Goal: Information Seeking & Learning: Learn about a topic

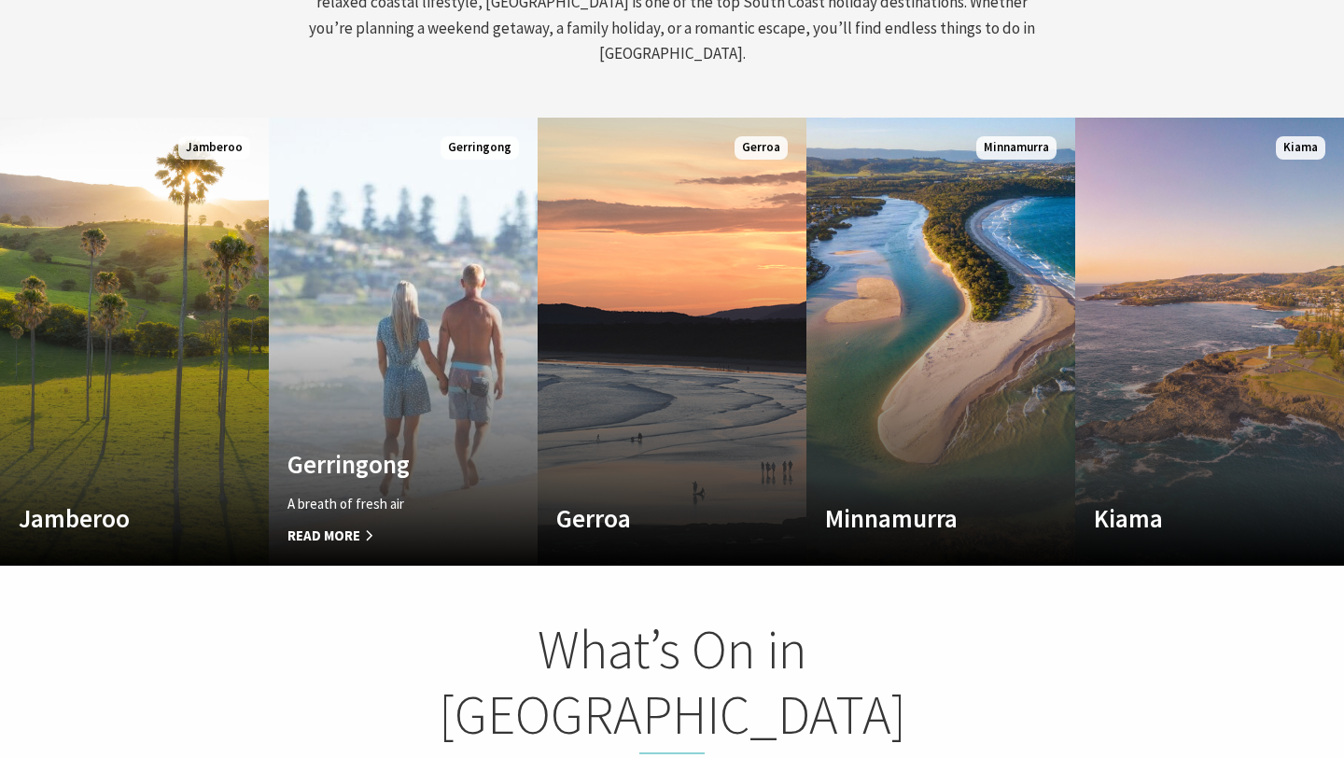
scroll to position [992, 0]
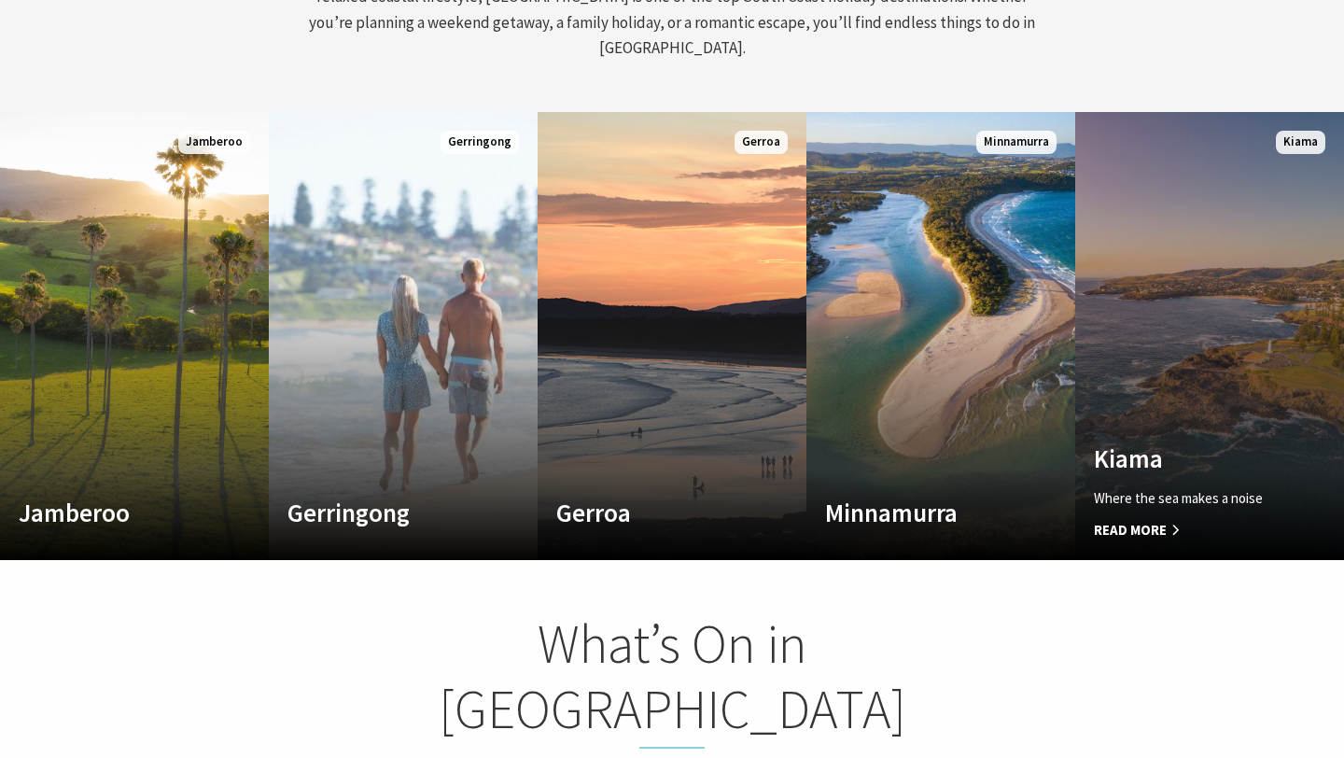
click at [1171, 288] on link "Custom Image Used Kiama Where the sea makes a noise Read More Kiama" at bounding box center [1209, 336] width 269 height 448
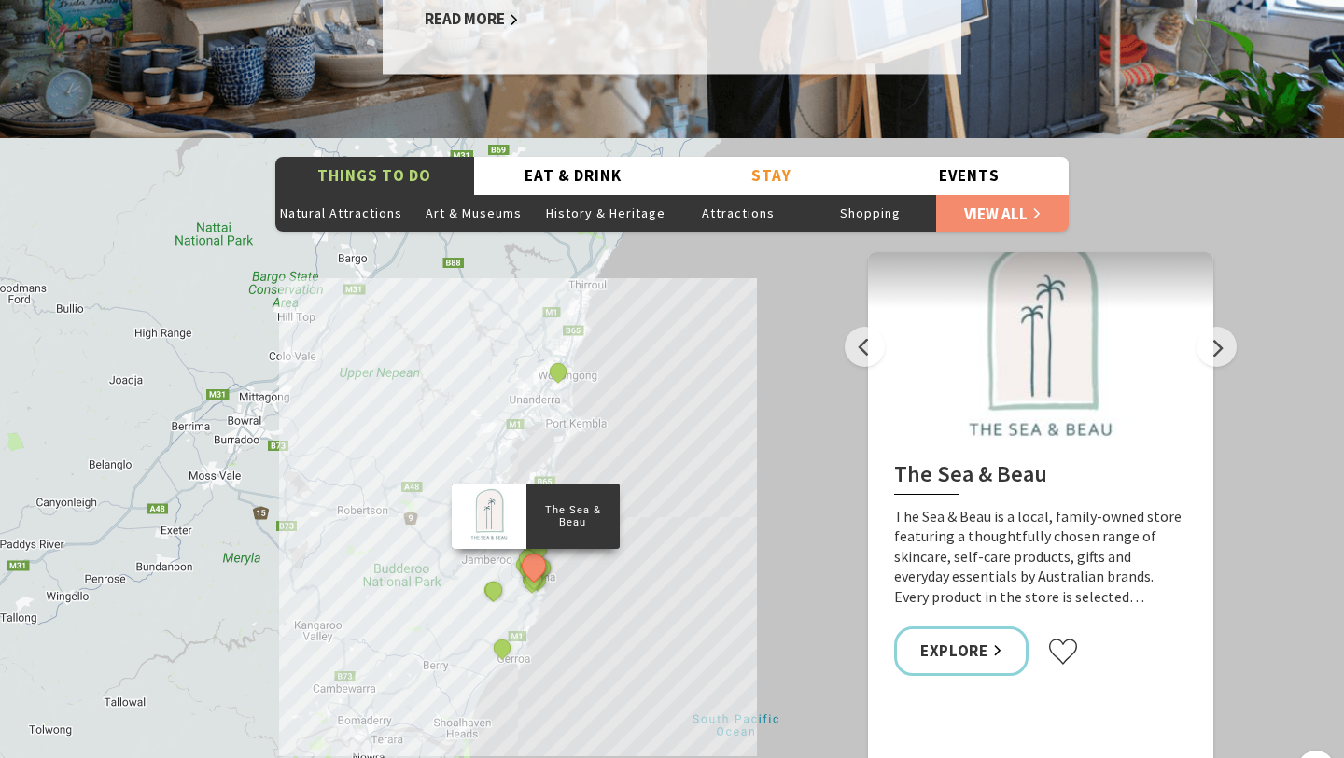
scroll to position [3239, 0]
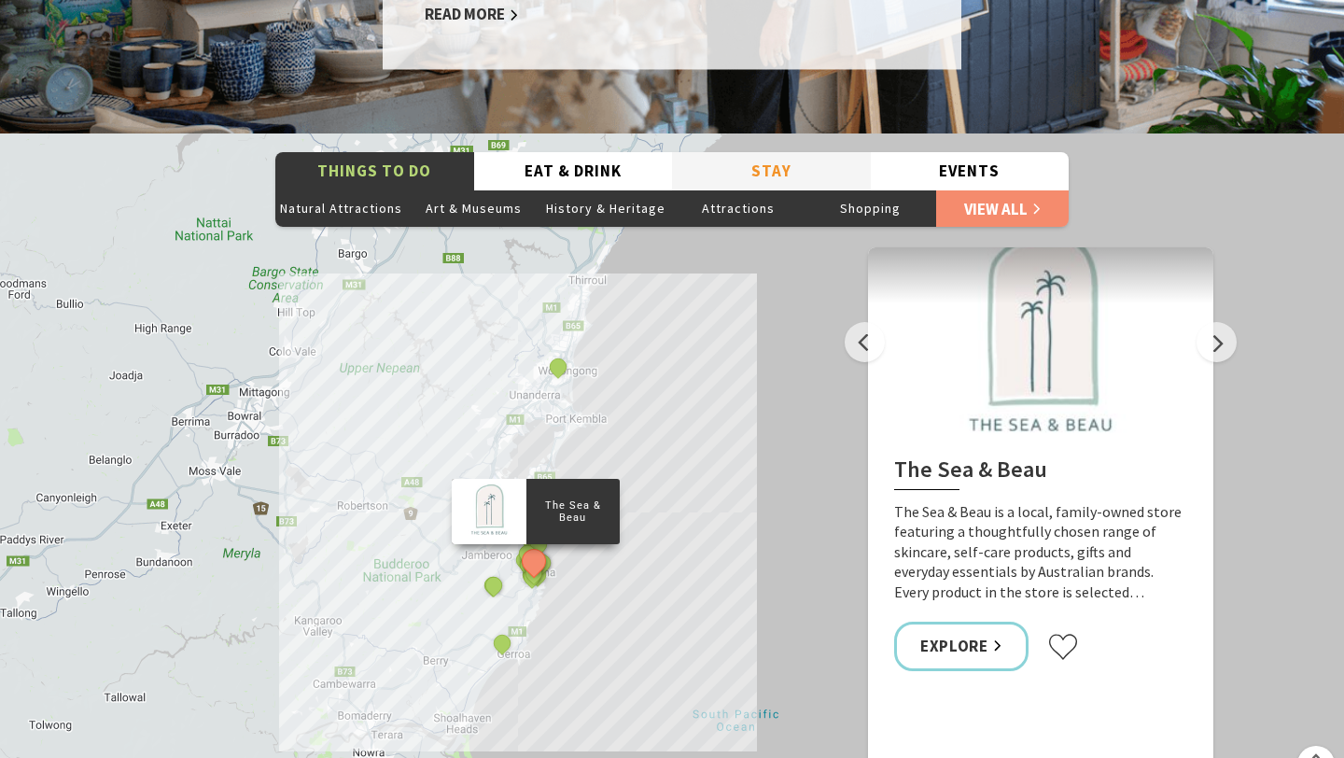
click at [763, 152] on button "Stay" at bounding box center [771, 171] width 199 height 38
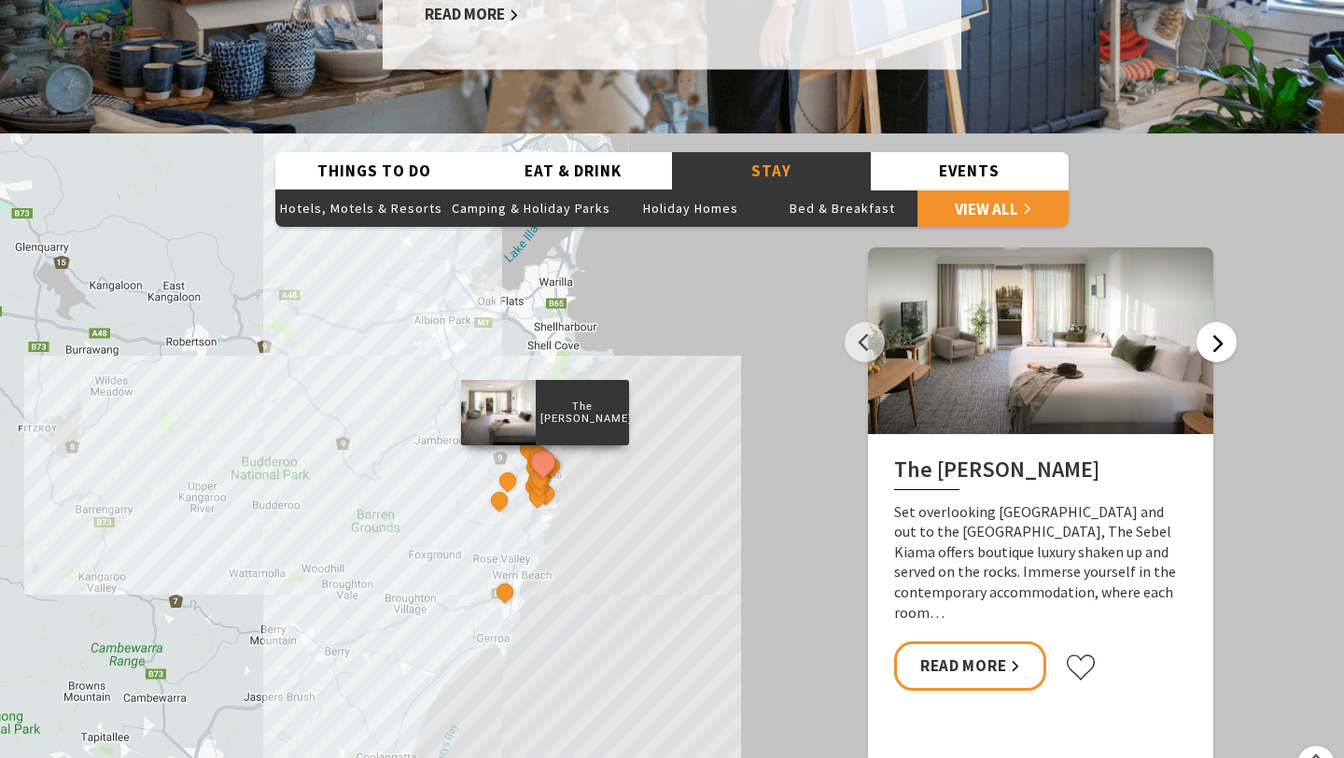
click at [1222, 322] on button "Next" at bounding box center [1216, 342] width 40 height 40
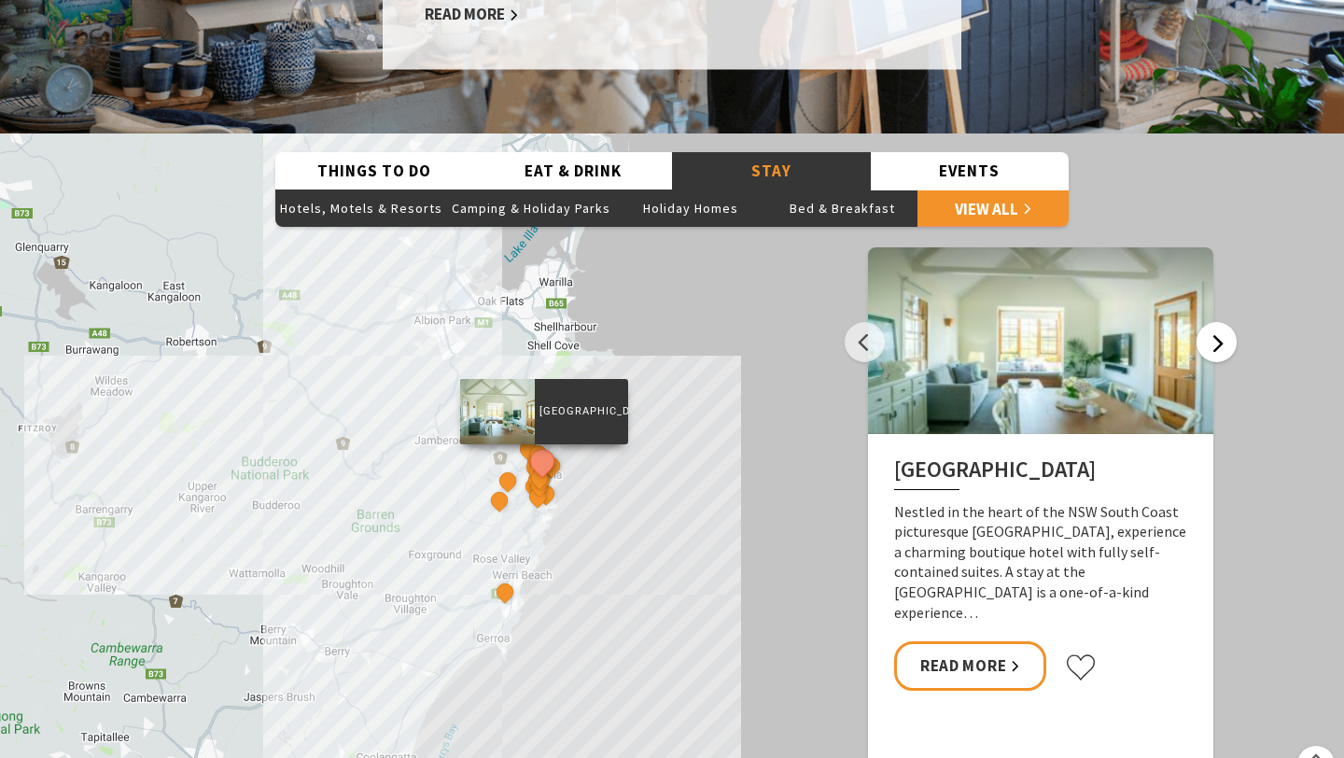
click at [1222, 322] on button "Next" at bounding box center [1216, 342] width 40 height 40
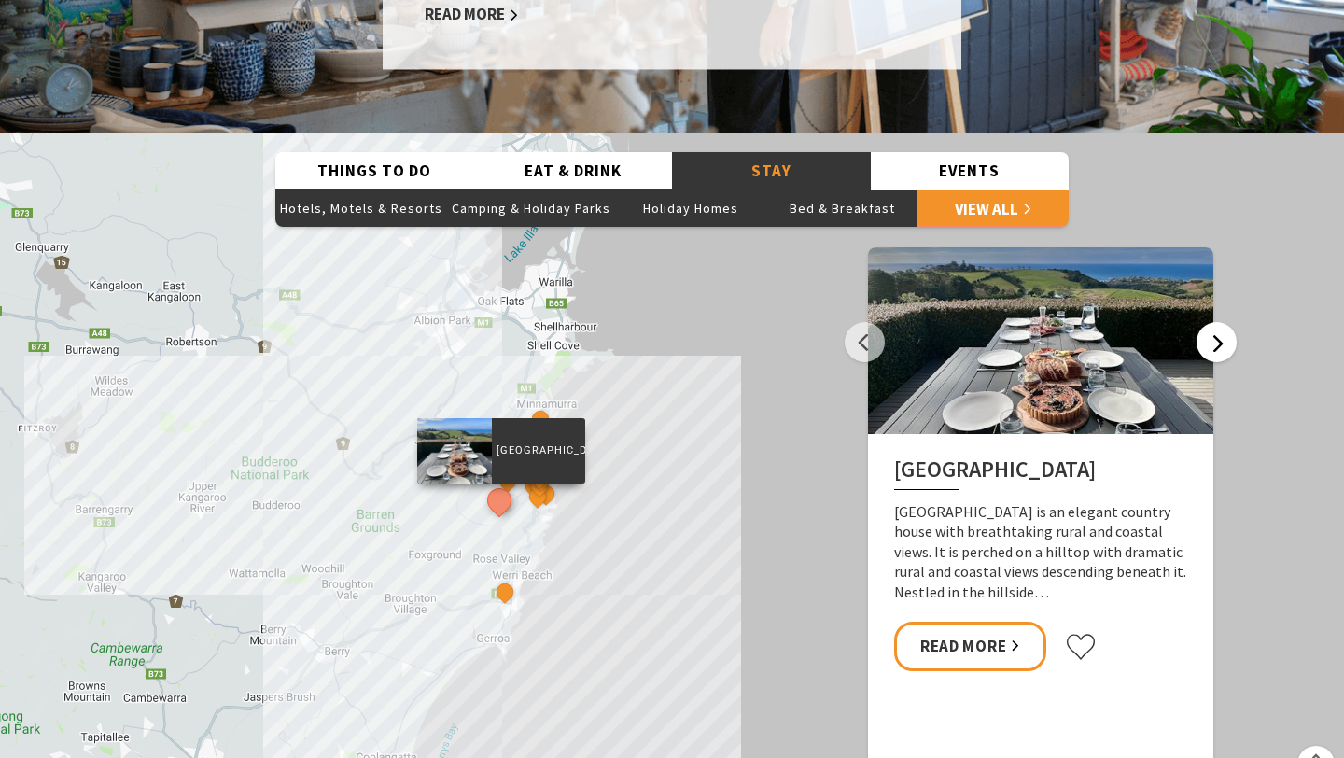
click at [1220, 322] on button "Next" at bounding box center [1216, 342] width 40 height 40
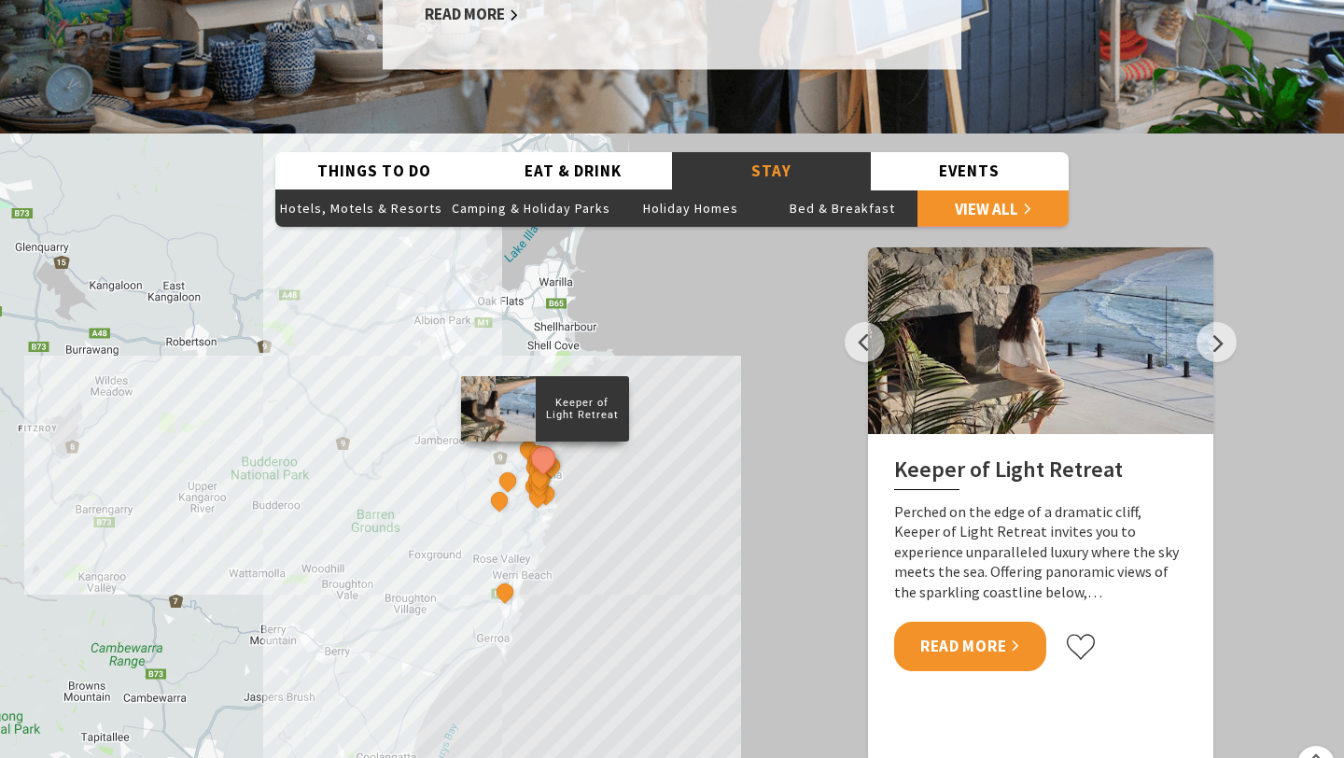
click at [946, 622] on link "Read More" at bounding box center [970, 646] width 152 height 49
click at [1213, 322] on button "Next" at bounding box center [1216, 342] width 40 height 40
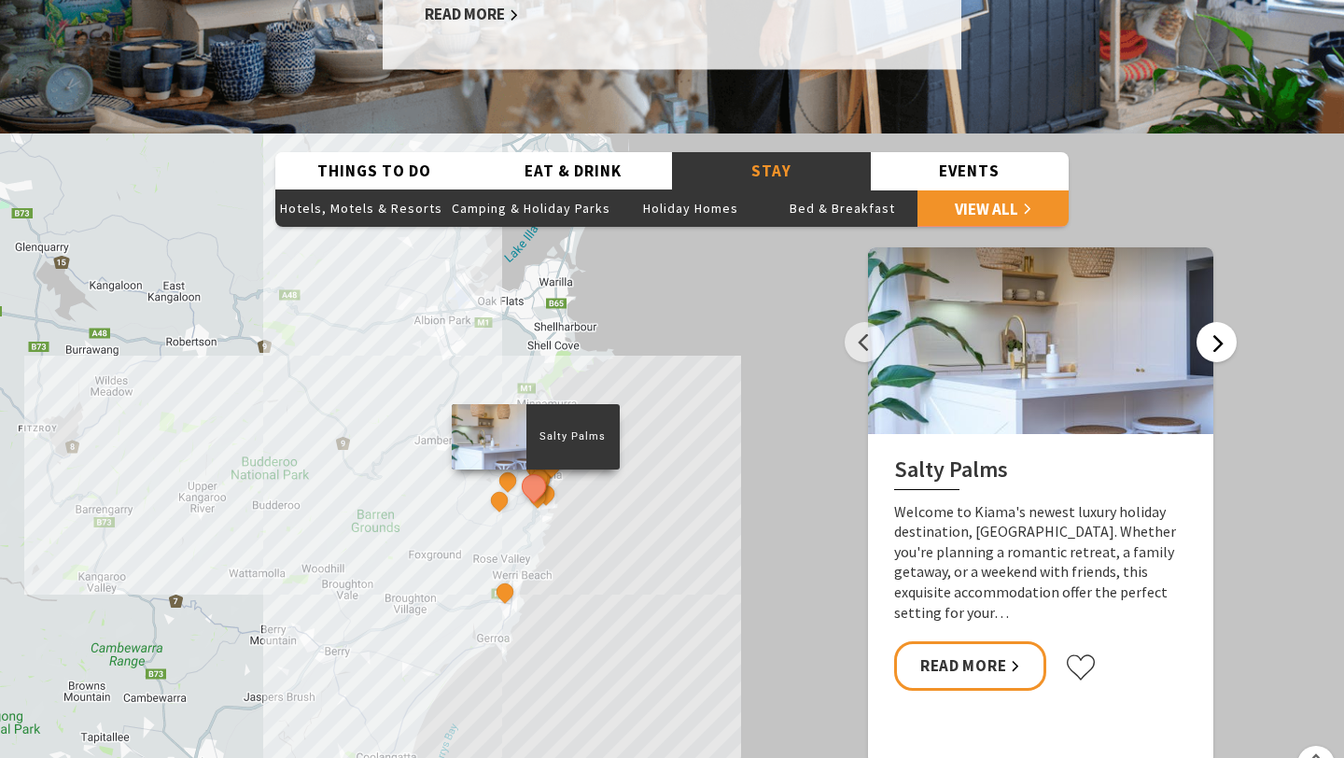
click at [1213, 322] on button "Next" at bounding box center [1216, 342] width 40 height 40
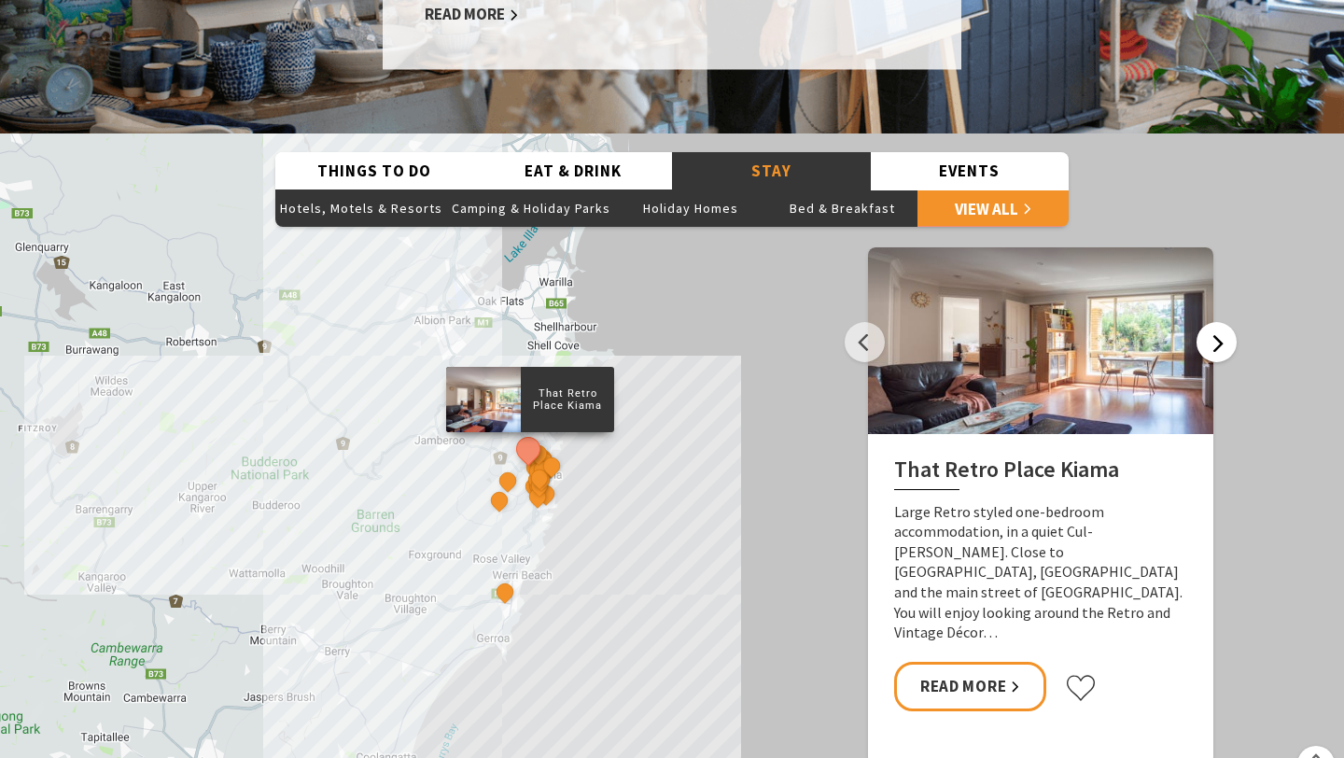
click at [1212, 322] on button "Next" at bounding box center [1216, 342] width 40 height 40
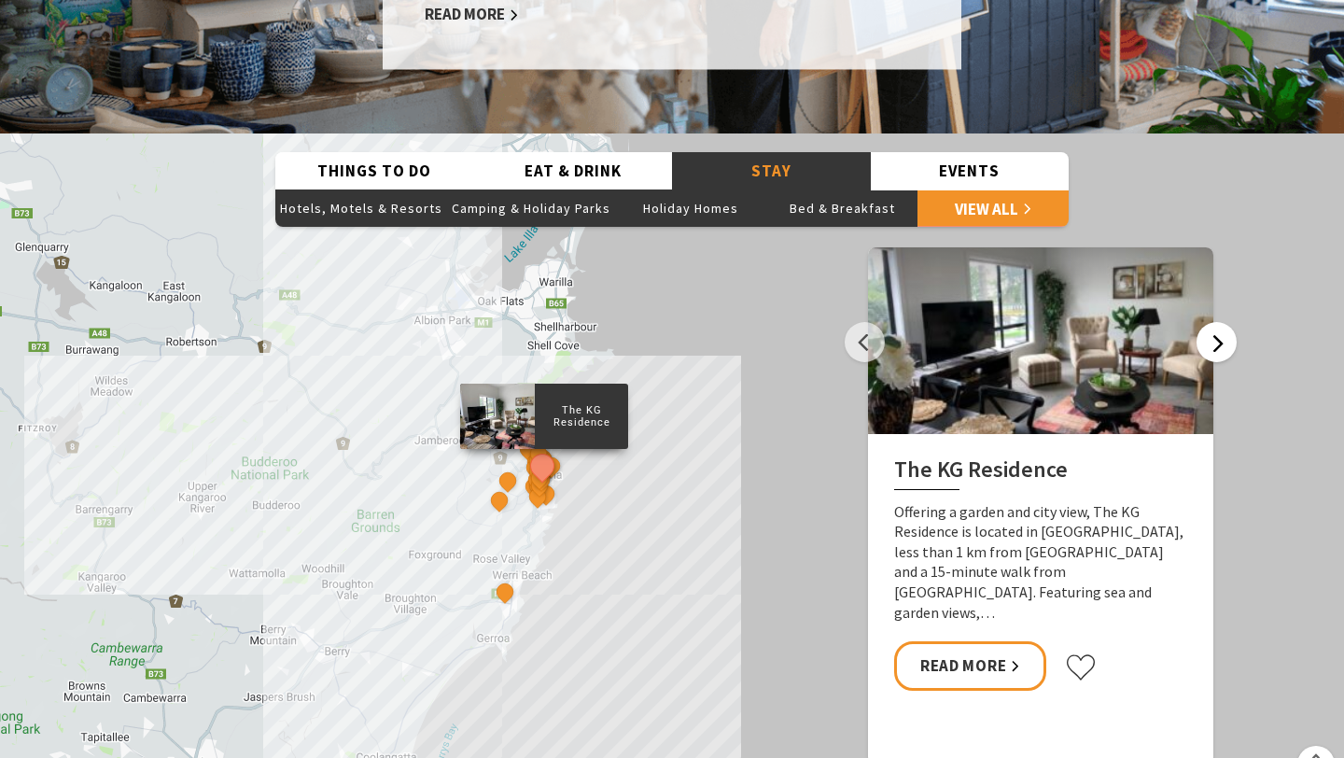
click at [1212, 322] on button "Next" at bounding box center [1216, 342] width 40 height 40
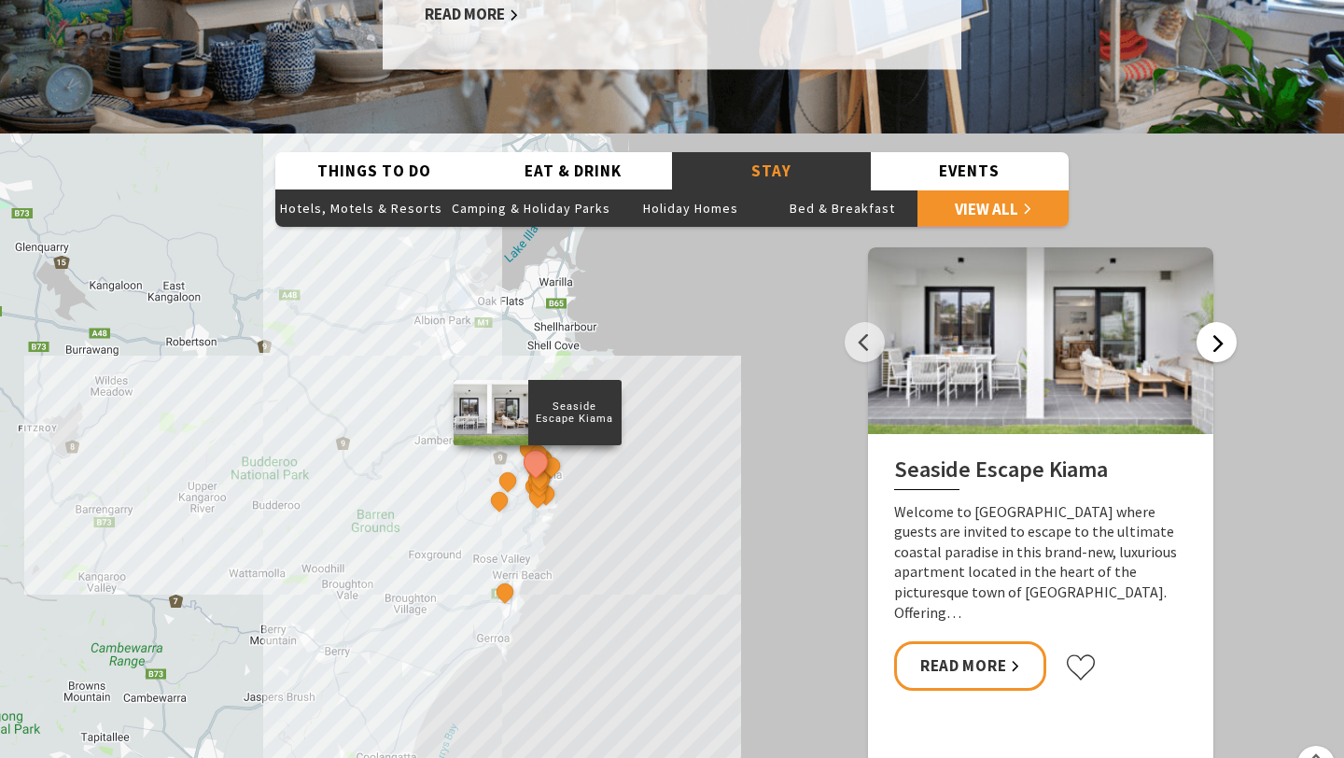
click at [1212, 322] on button "Next" at bounding box center [1216, 342] width 40 height 40
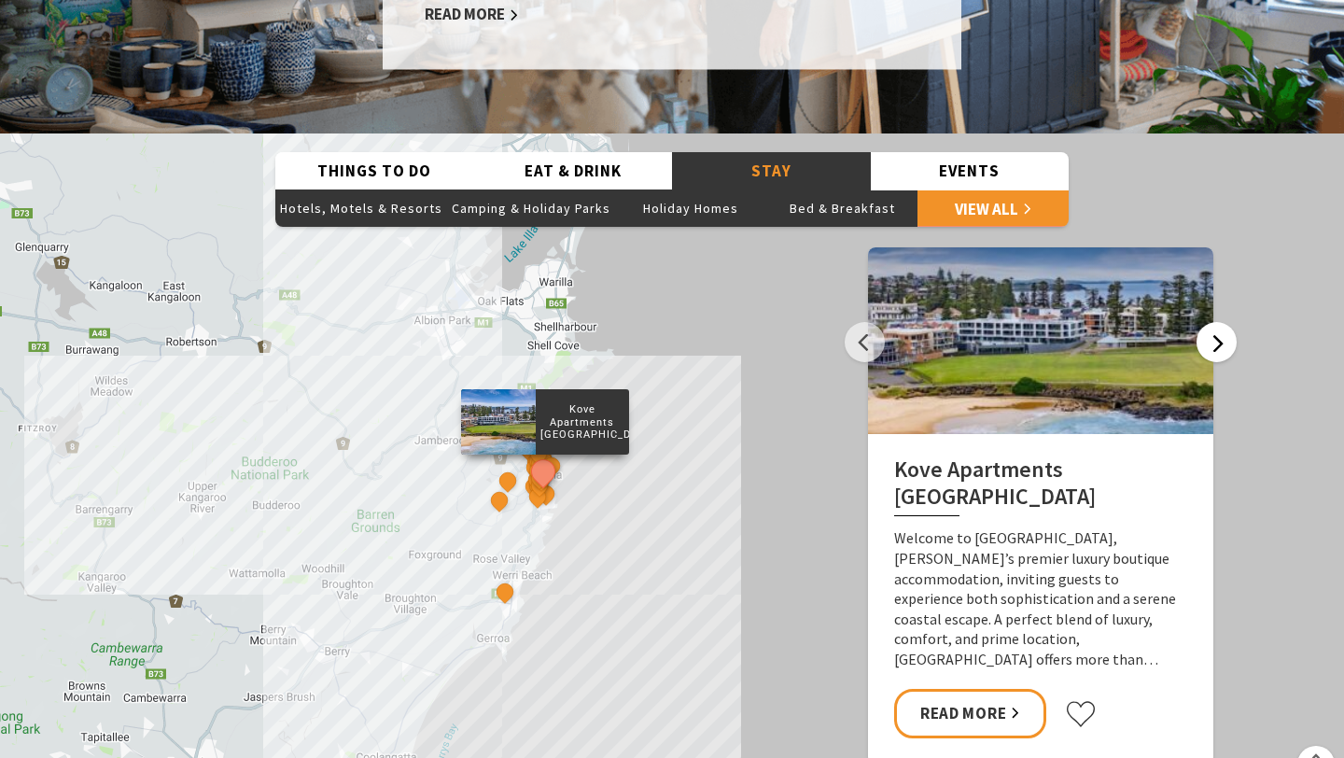
click at [1208, 322] on button "Next" at bounding box center [1216, 342] width 40 height 40
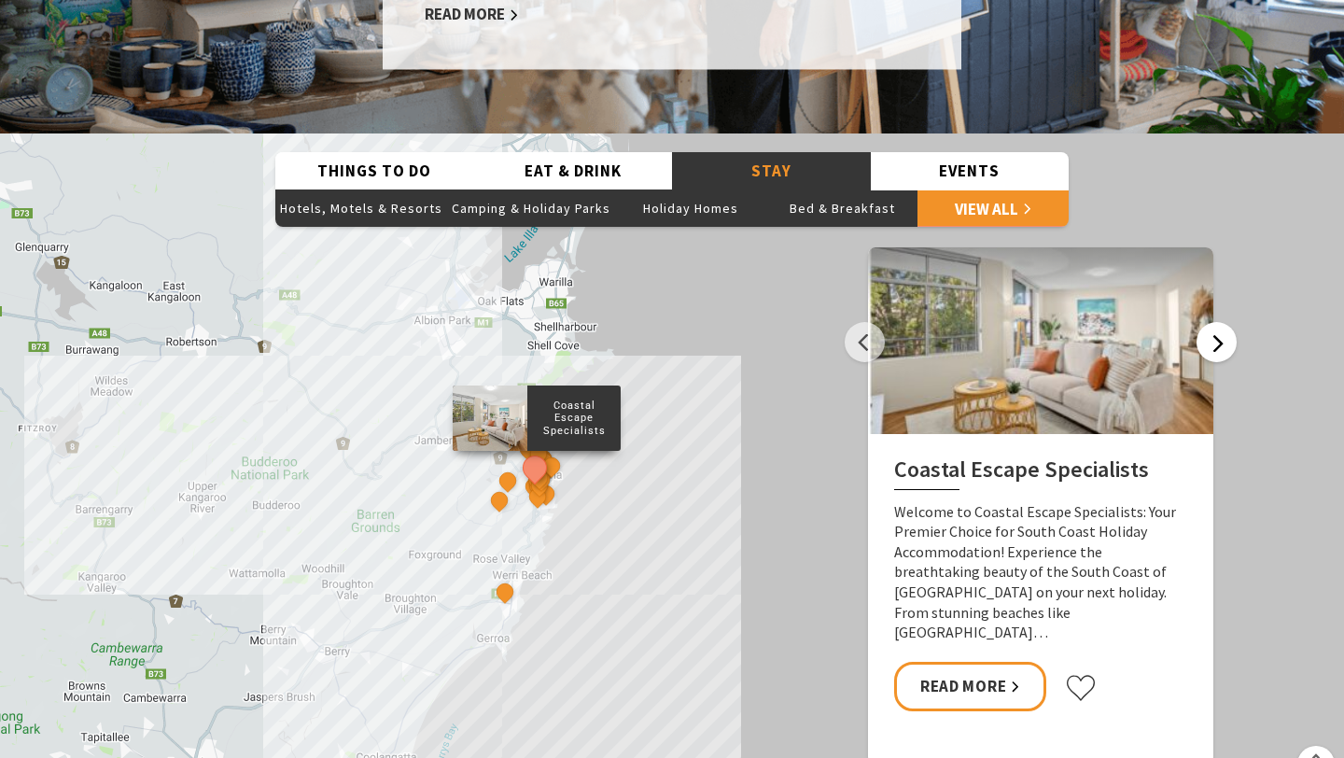
click at [1209, 322] on button "Next" at bounding box center [1216, 342] width 40 height 40
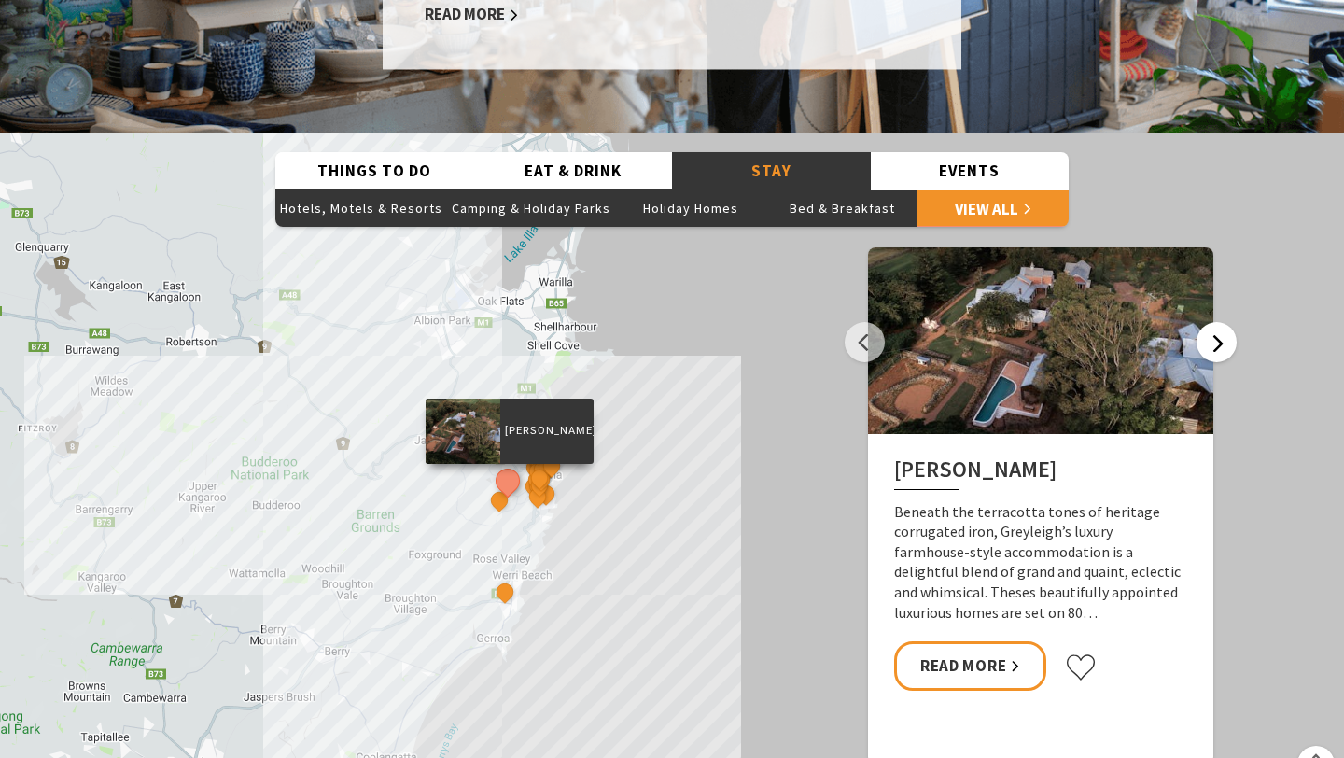
click at [1209, 322] on button "Next" at bounding box center [1216, 342] width 40 height 40
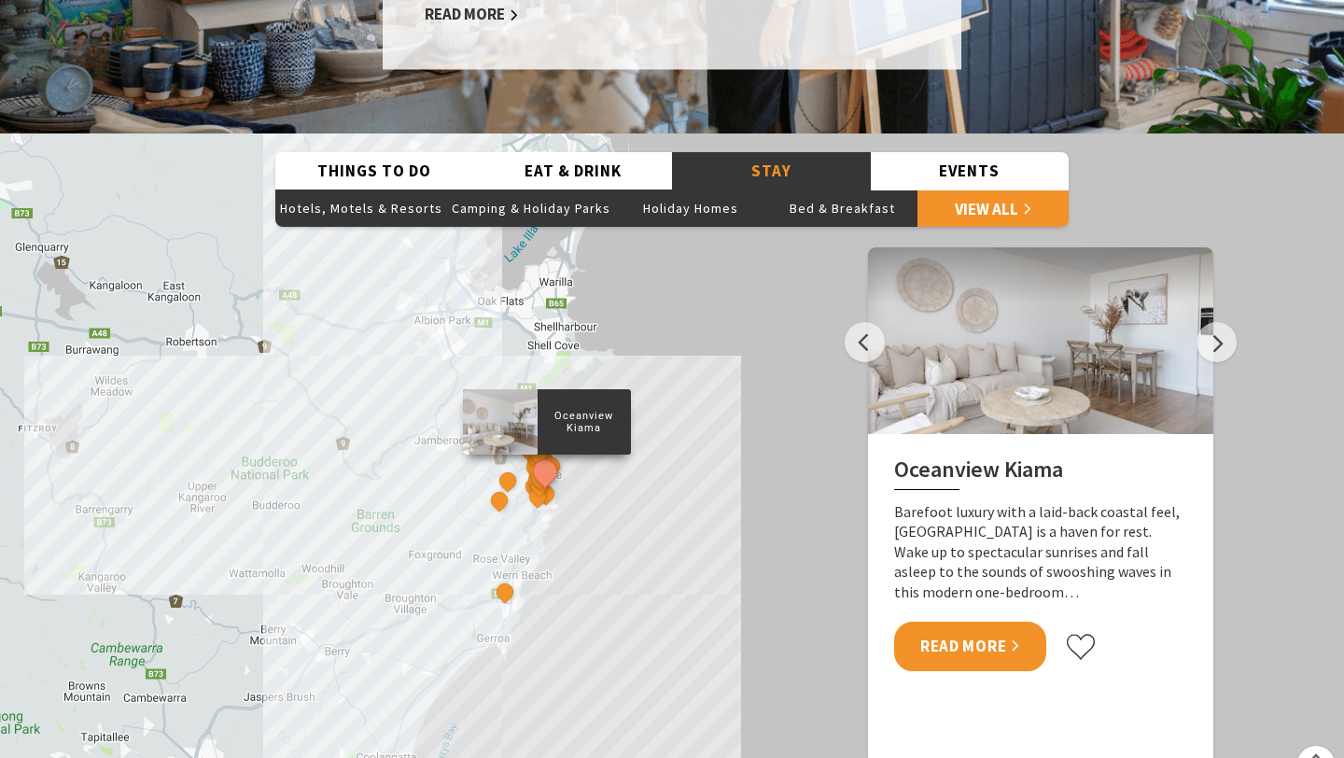
click at [986, 622] on link "Read More" at bounding box center [970, 646] width 152 height 49
click at [1220, 322] on button "Next" at bounding box center [1216, 342] width 40 height 40
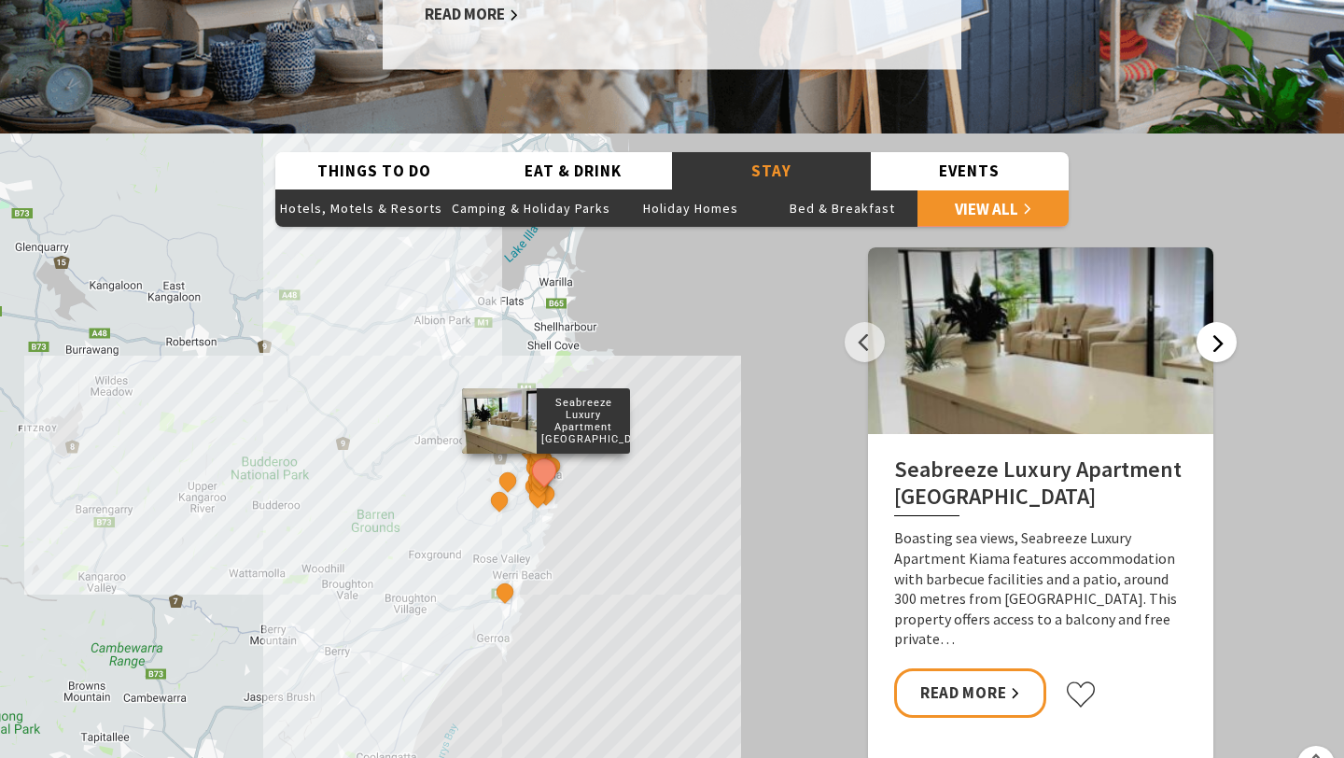
click at [1226, 322] on button "Next" at bounding box center [1216, 342] width 40 height 40
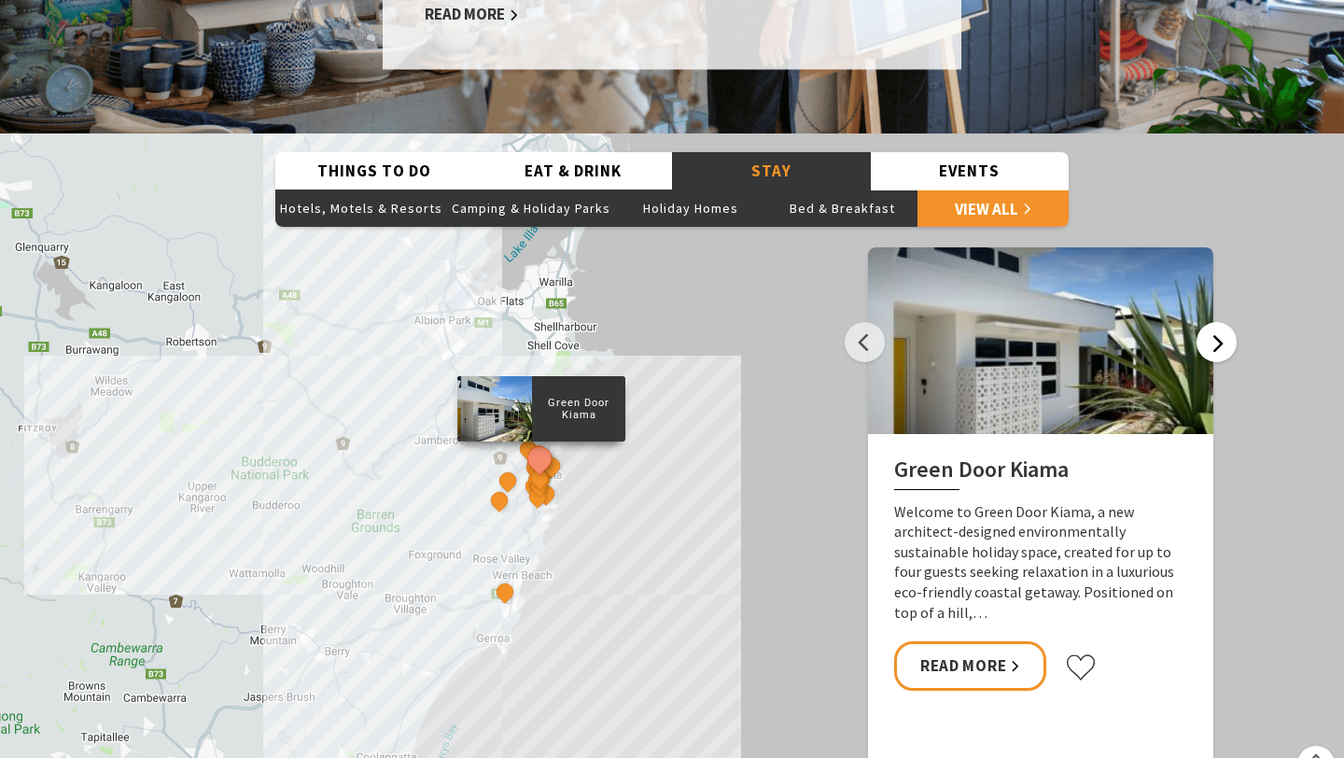
click at [1226, 322] on button "Next" at bounding box center [1216, 342] width 40 height 40
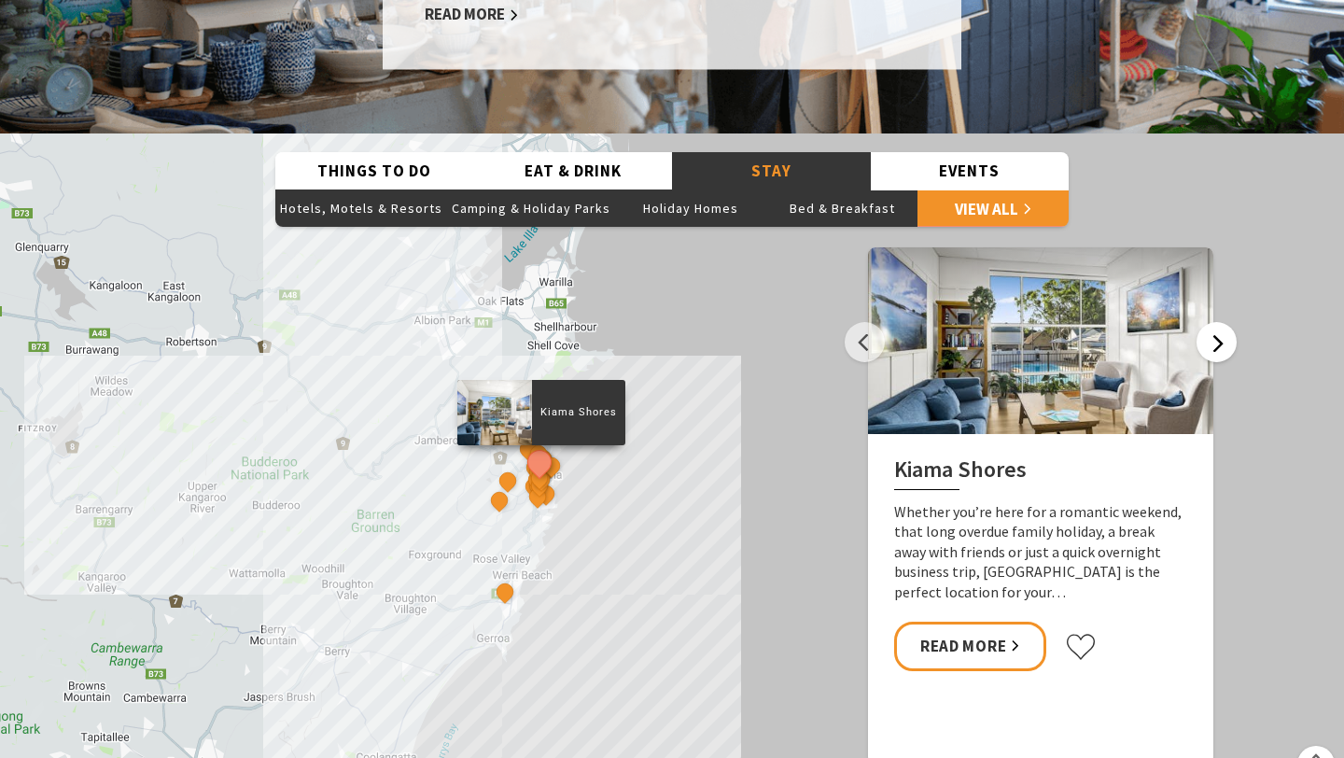
click at [1226, 322] on button "Next" at bounding box center [1216, 342] width 40 height 40
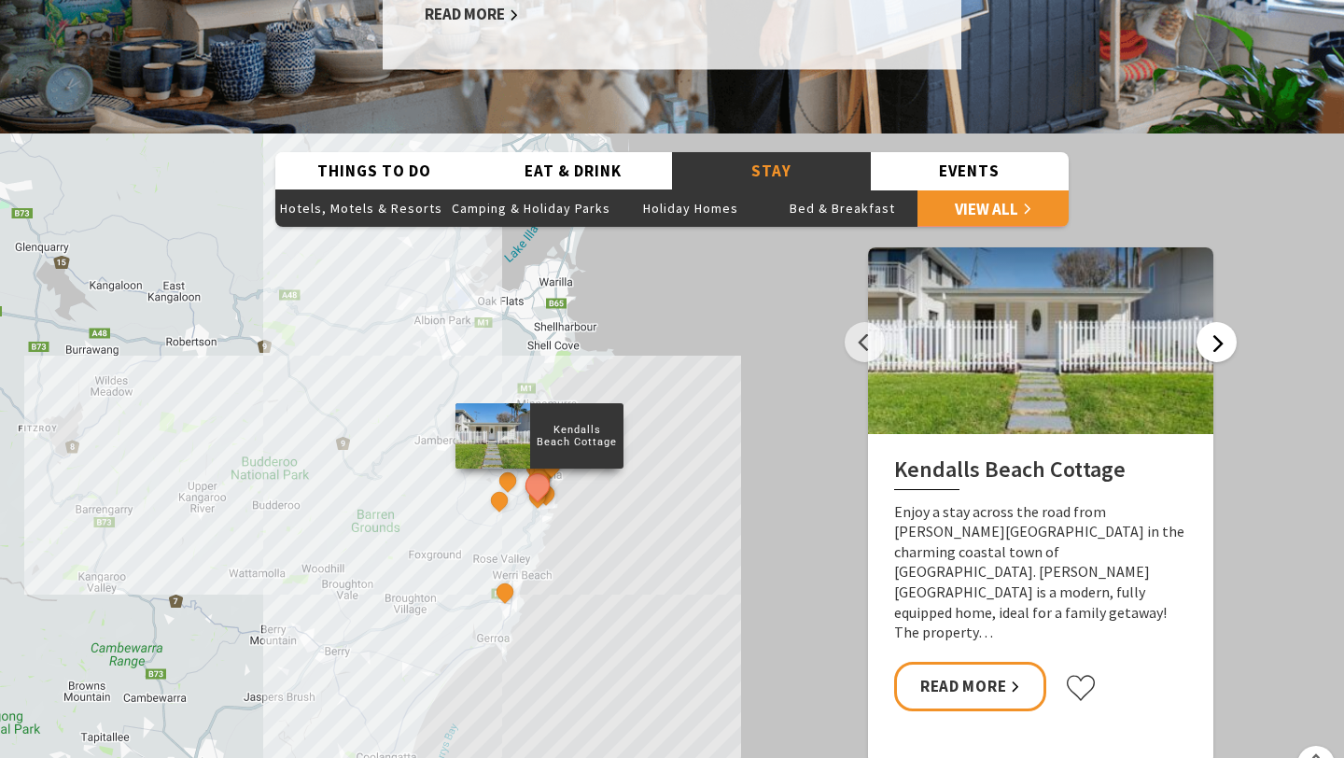
click at [1226, 322] on button "Next" at bounding box center [1216, 342] width 40 height 40
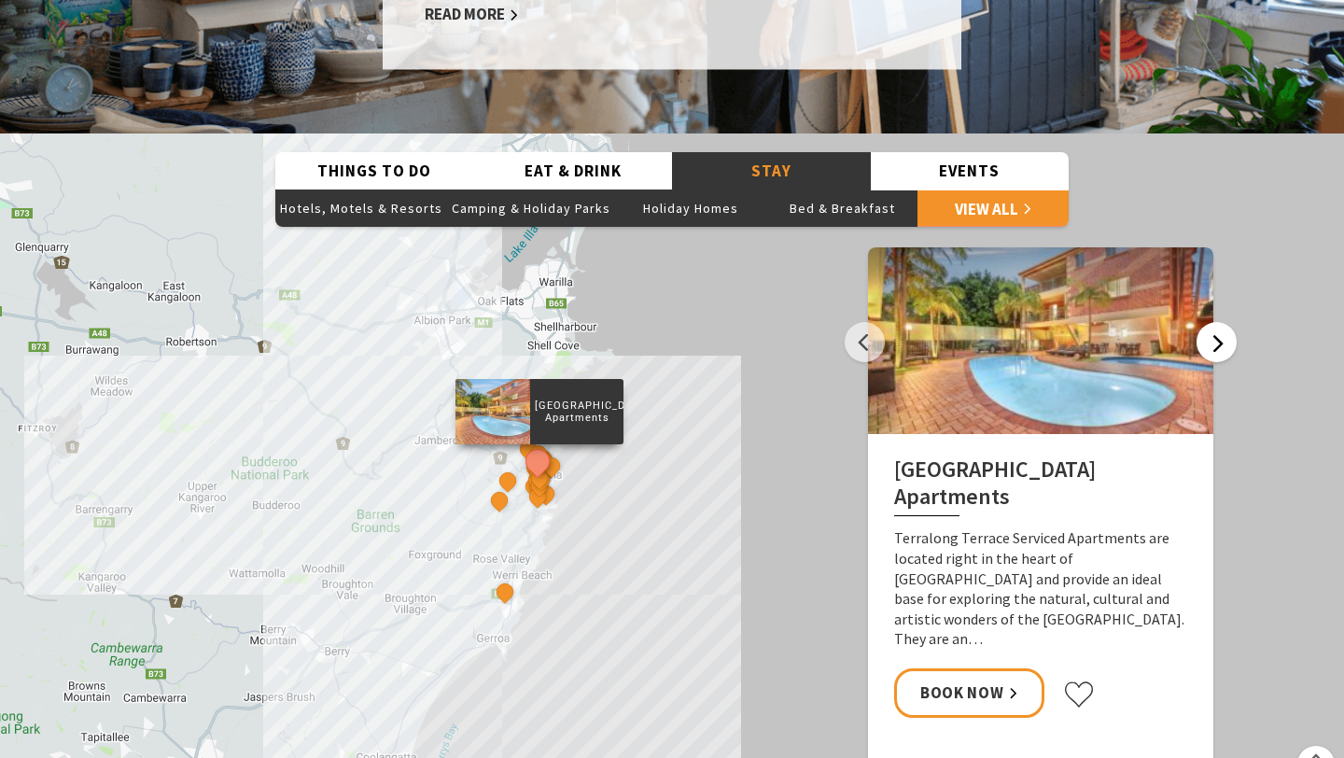
click at [1226, 322] on button "Next" at bounding box center [1216, 342] width 40 height 40
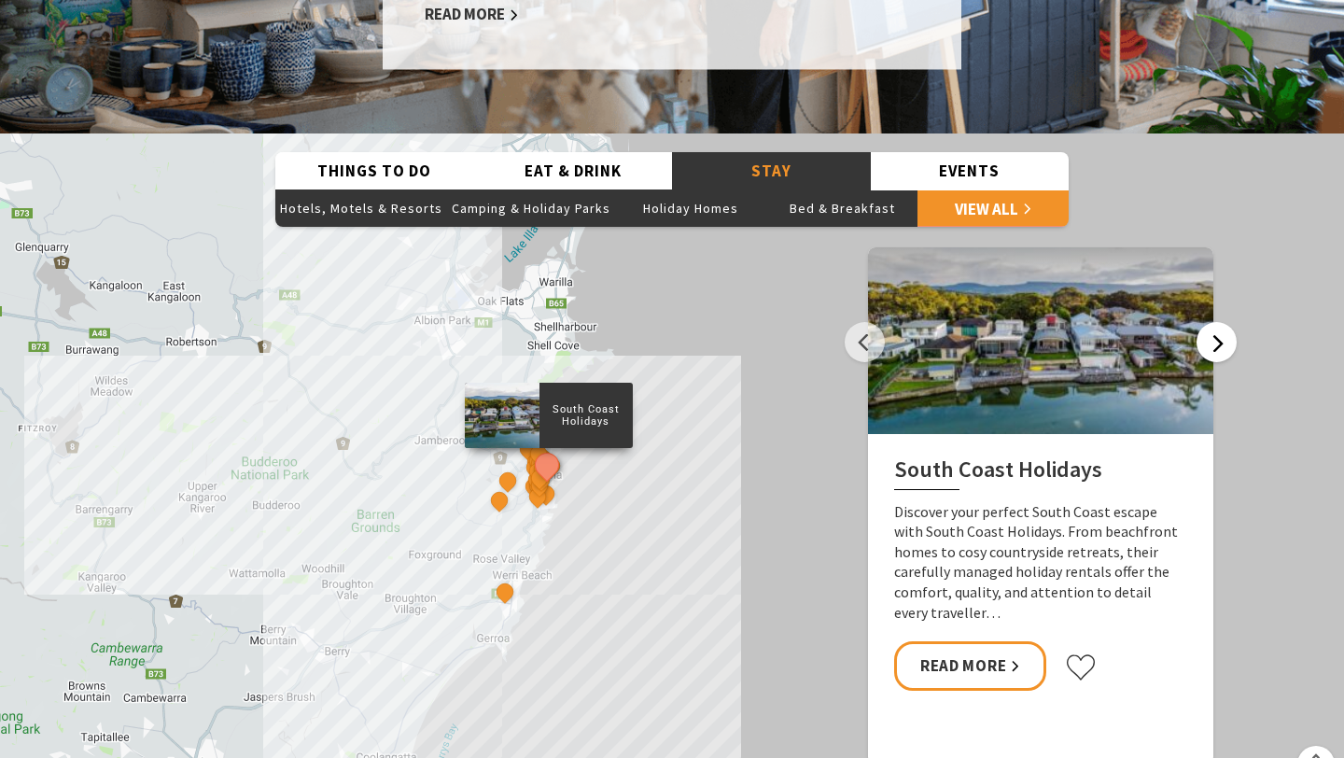
click at [1225, 322] on button "Next" at bounding box center [1216, 342] width 40 height 40
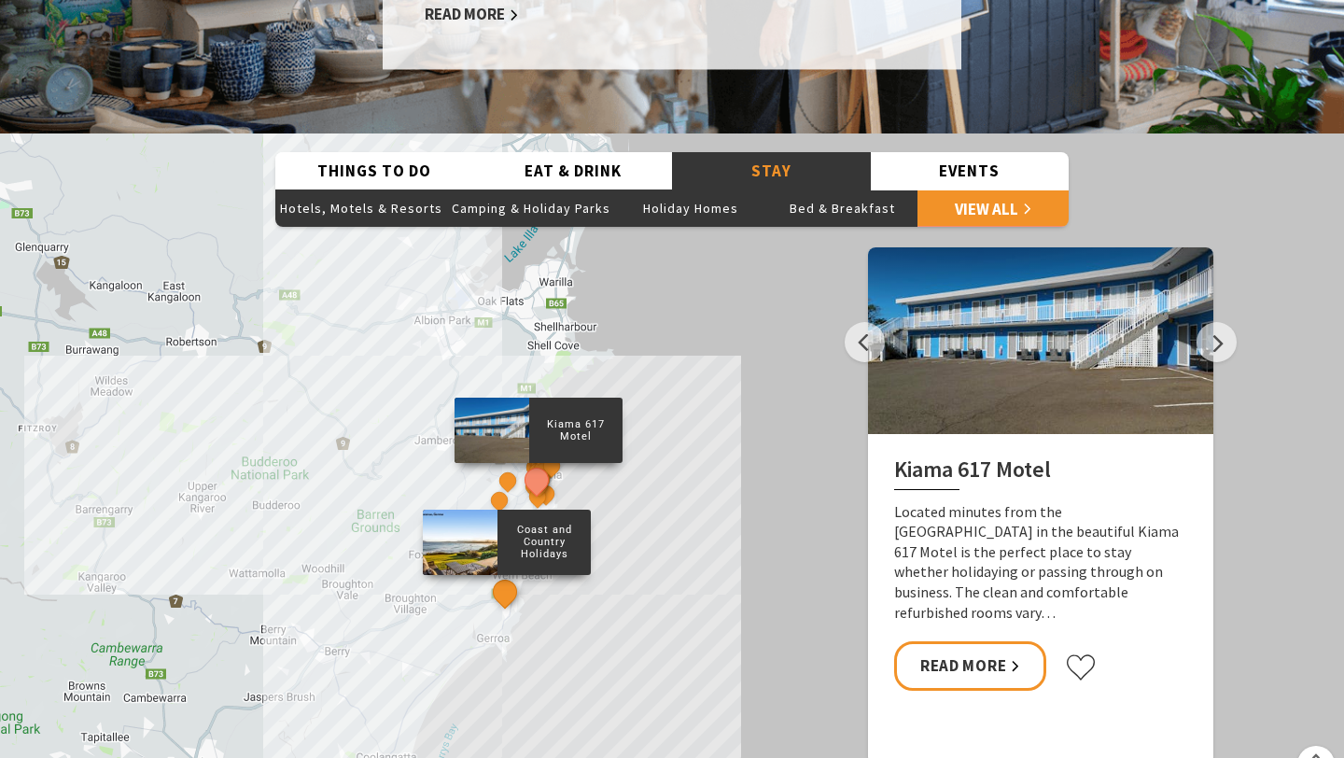
click at [511, 574] on button "See detail about Coast and Country Holidays" at bounding box center [505, 591] width 35 height 35
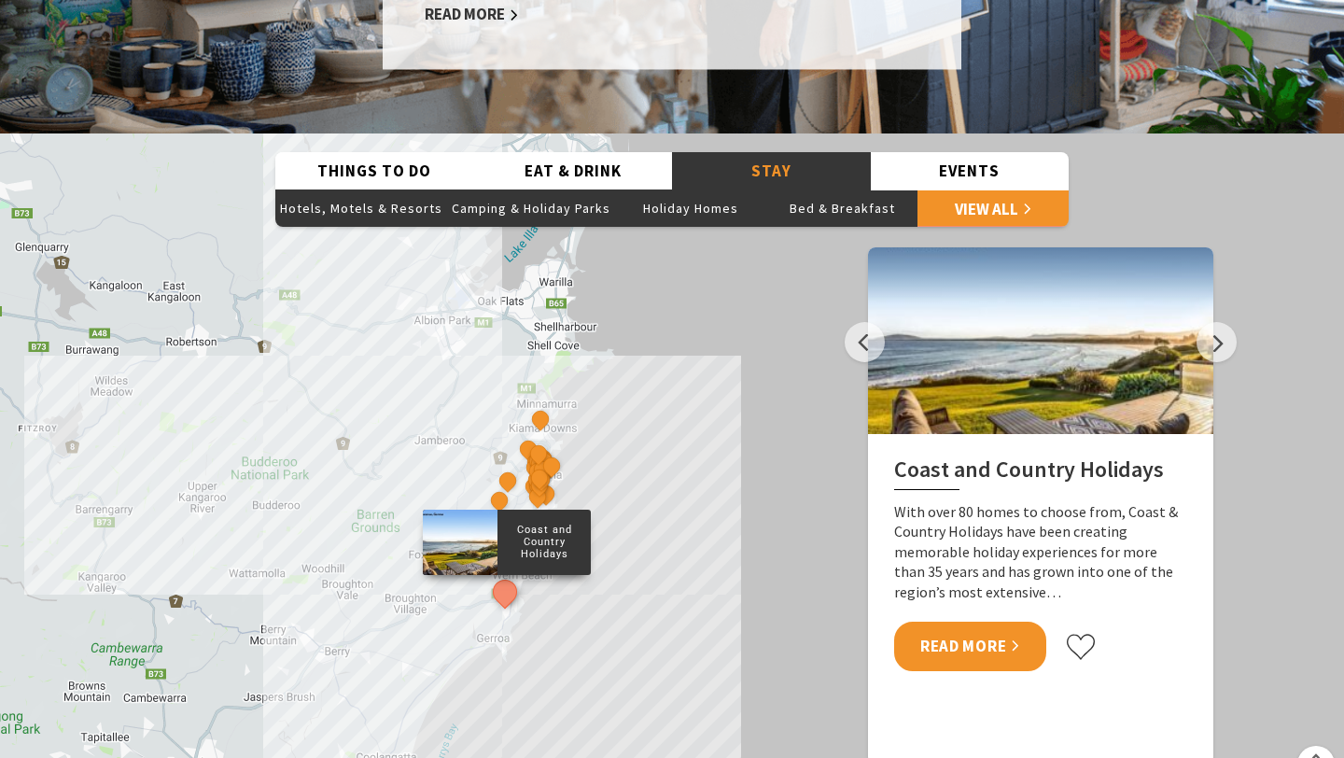
click at [981, 622] on link "Read More" at bounding box center [970, 646] width 152 height 49
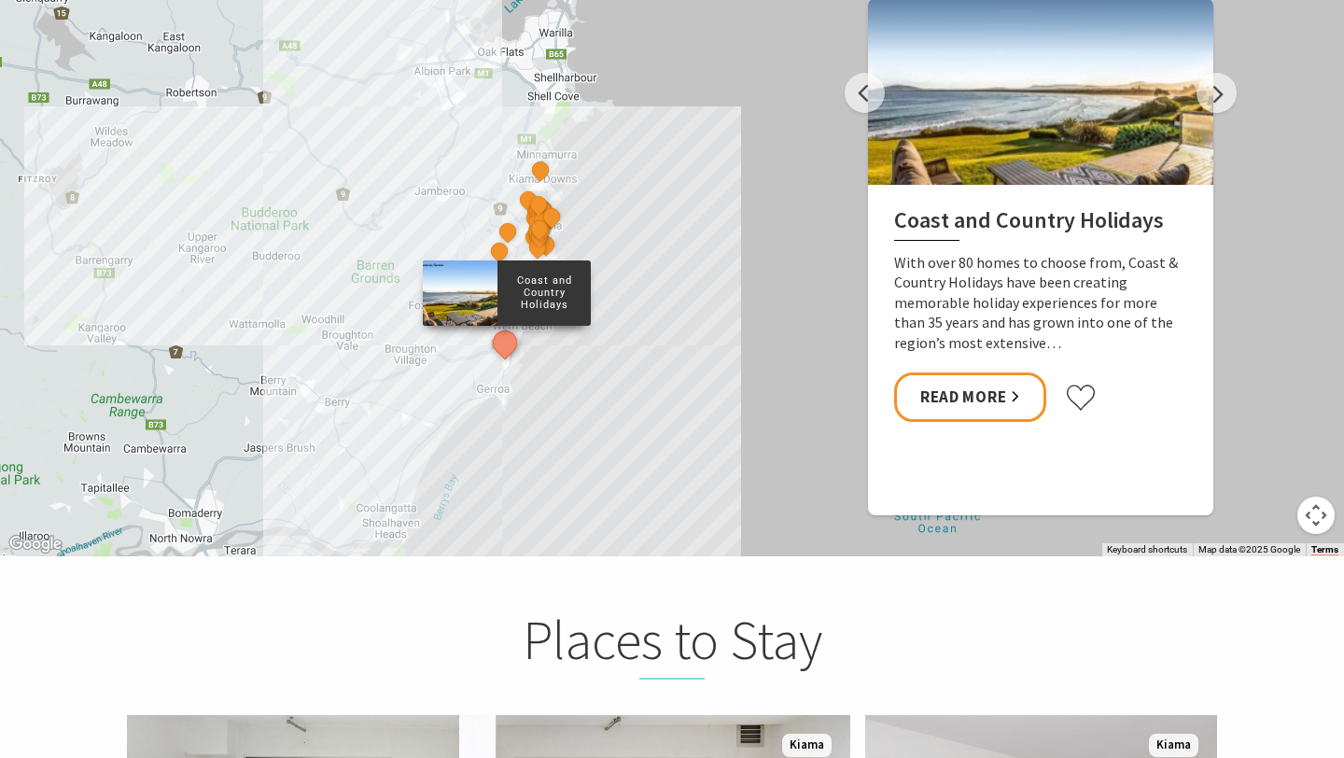
scroll to position [3335, 0]
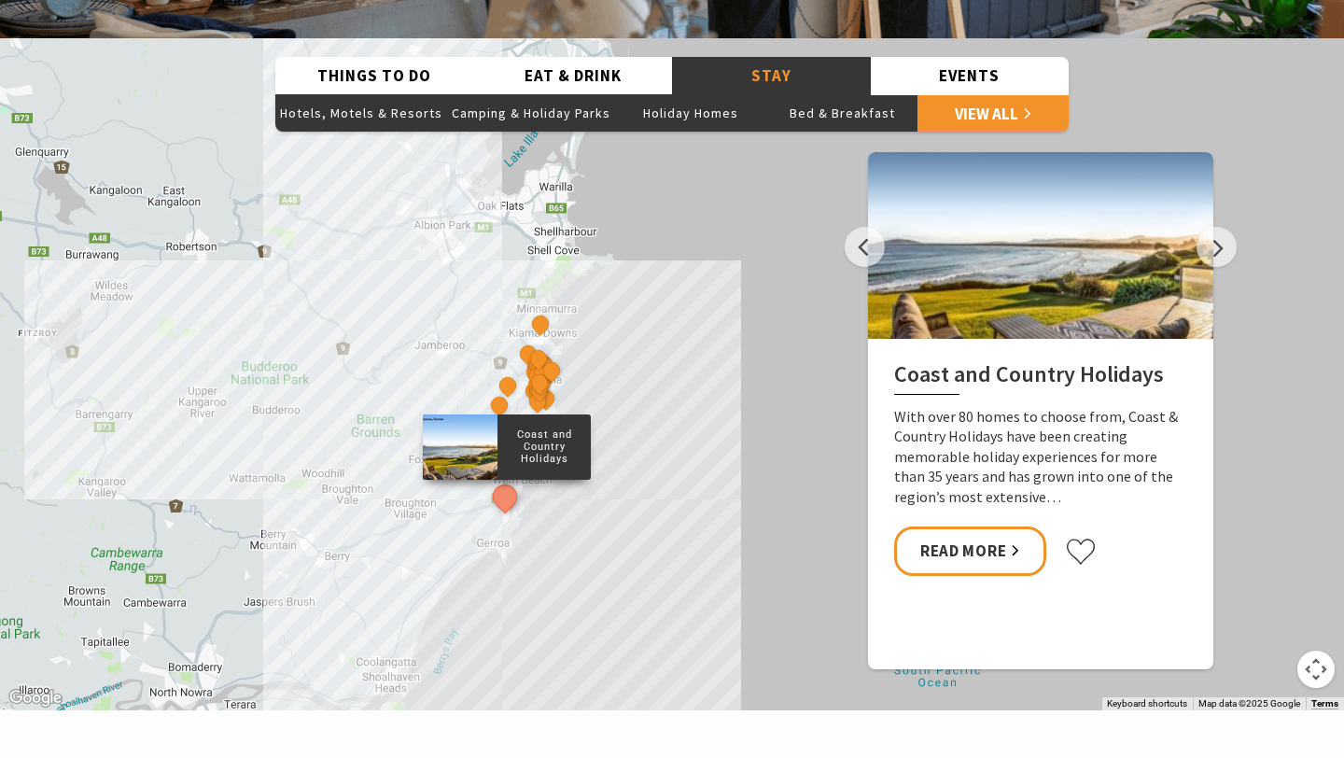
click at [1321, 650] on button "Map camera controls" at bounding box center [1315, 668] width 37 height 37
click at [1274, 557] on button "Zoom in" at bounding box center [1269, 575] width 37 height 37
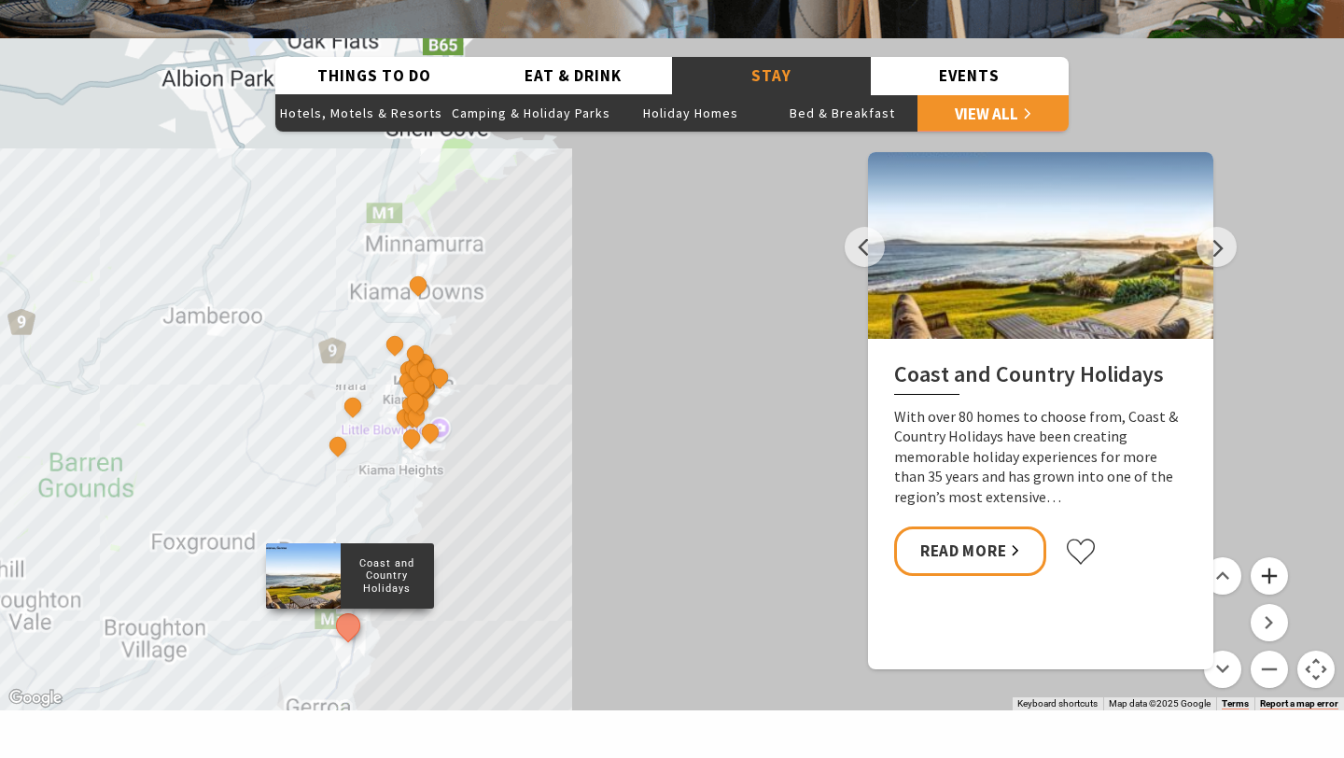
click at [1274, 557] on button "Zoom in" at bounding box center [1269, 575] width 37 height 37
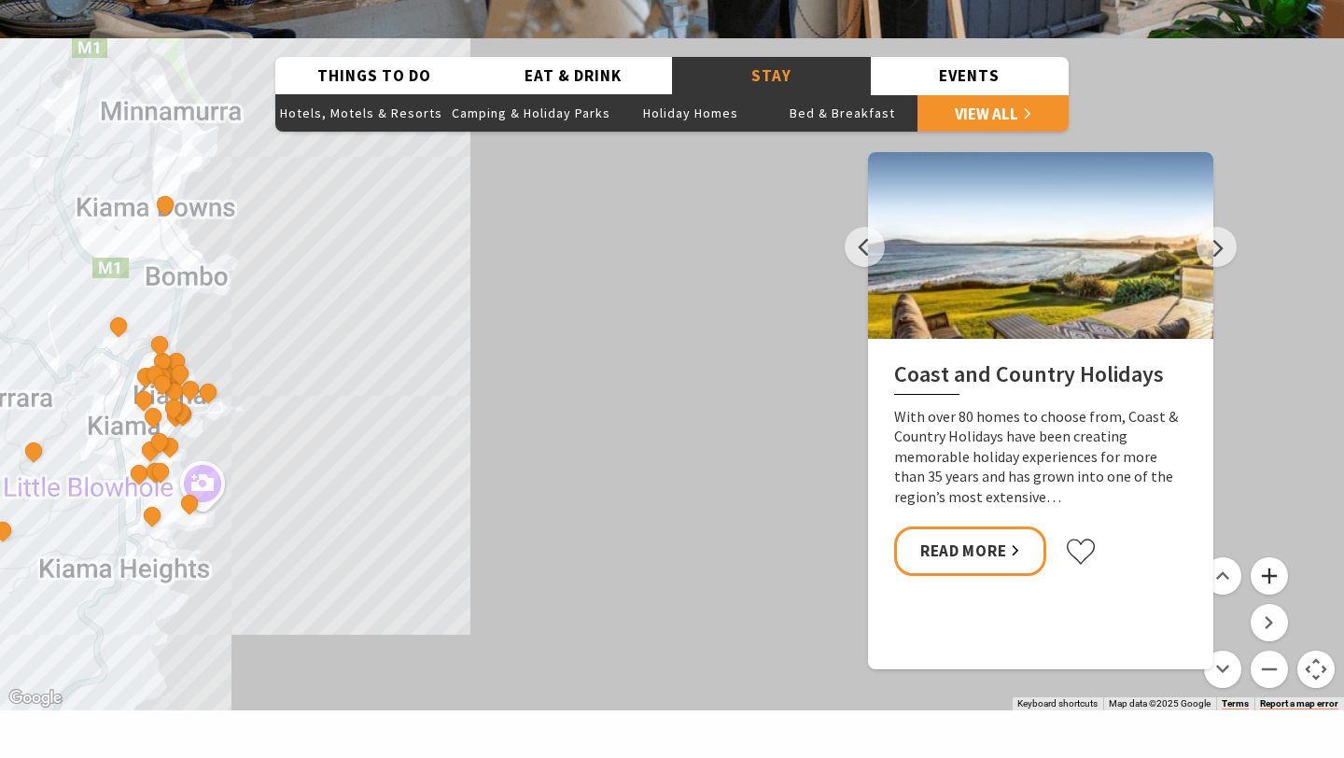
click at [1274, 557] on button "Zoom in" at bounding box center [1269, 575] width 37 height 37
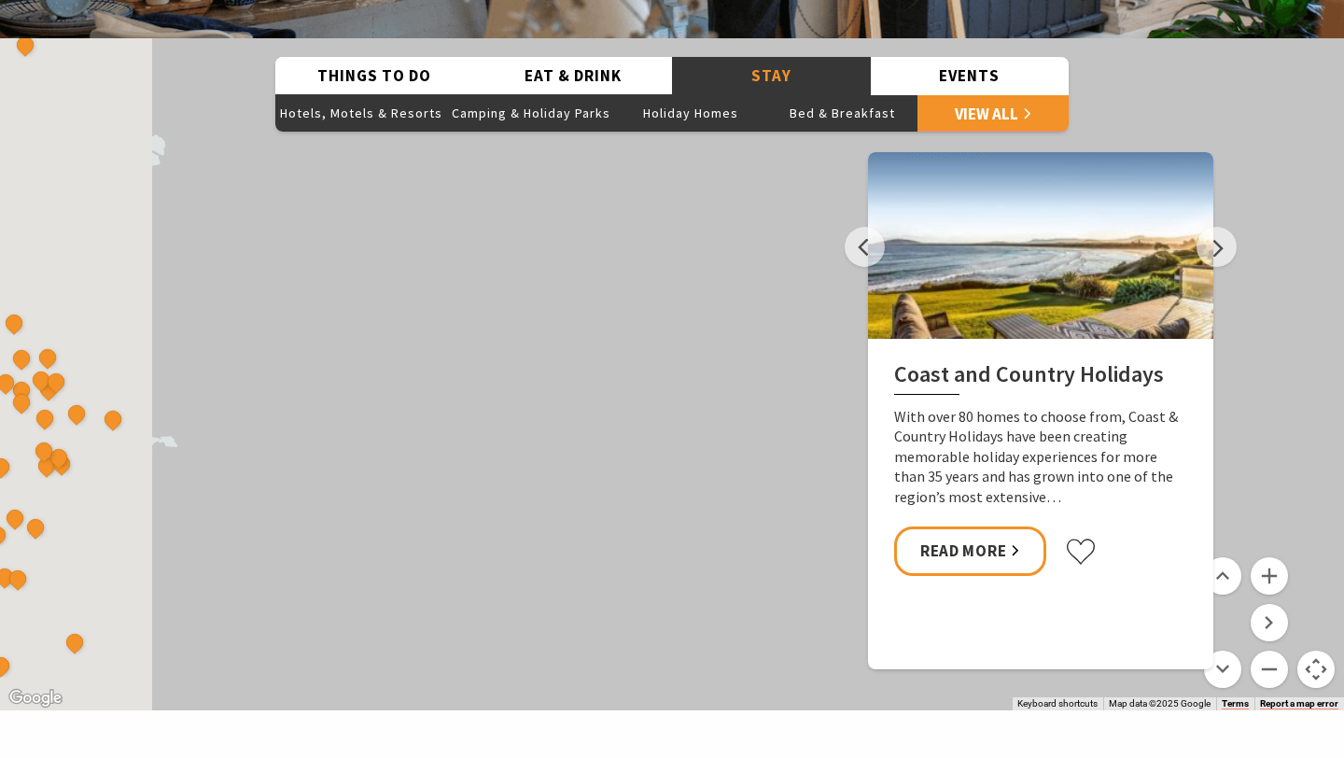
drag, startPoint x: 395, startPoint y: 428, endPoint x: 978, endPoint y: 402, distance: 583.9
click at [978, 402] on div "Things To Do Natural Attractions Art & Museums History & Heritage Attractions S…" at bounding box center [672, 374] width 1344 height 672
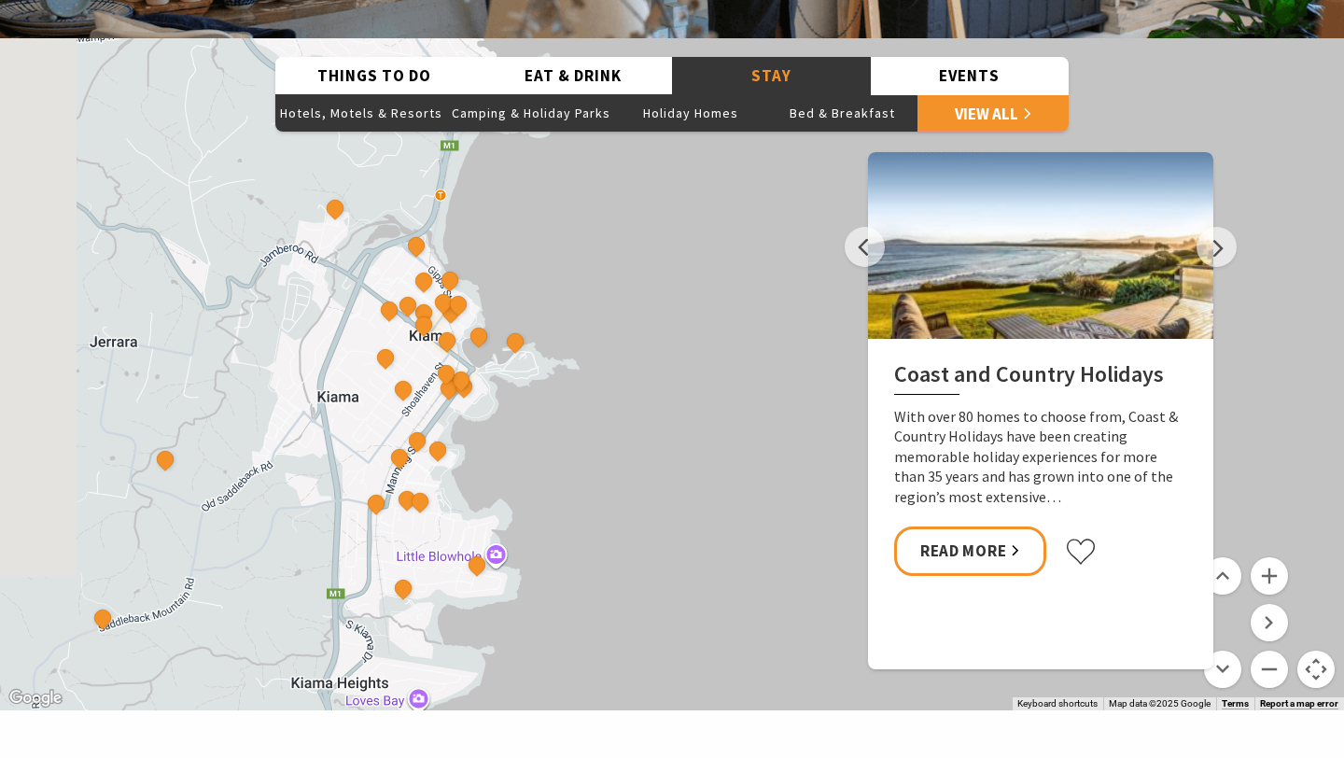
drag, startPoint x: 505, startPoint y: 395, endPoint x: 622, endPoint y: 332, distance: 132.4
click at [622, 332] on div "The Sebel Kiama Bellevue Boutique Hotel Kiama Saddleback Grove Keeper of Light …" at bounding box center [672, 374] width 1344 height 672
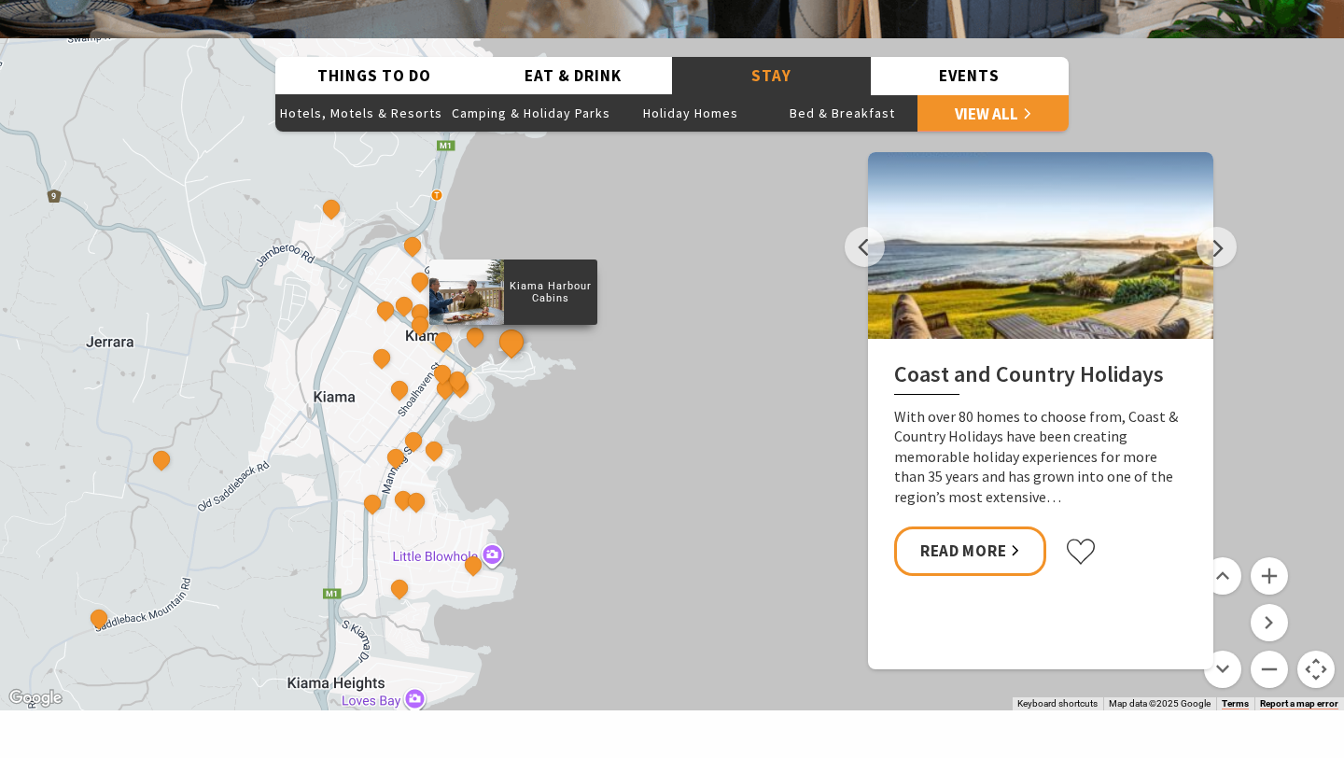
click at [511, 324] on button "See detail about Kiama Harbour Cabins" at bounding box center [511, 341] width 35 height 35
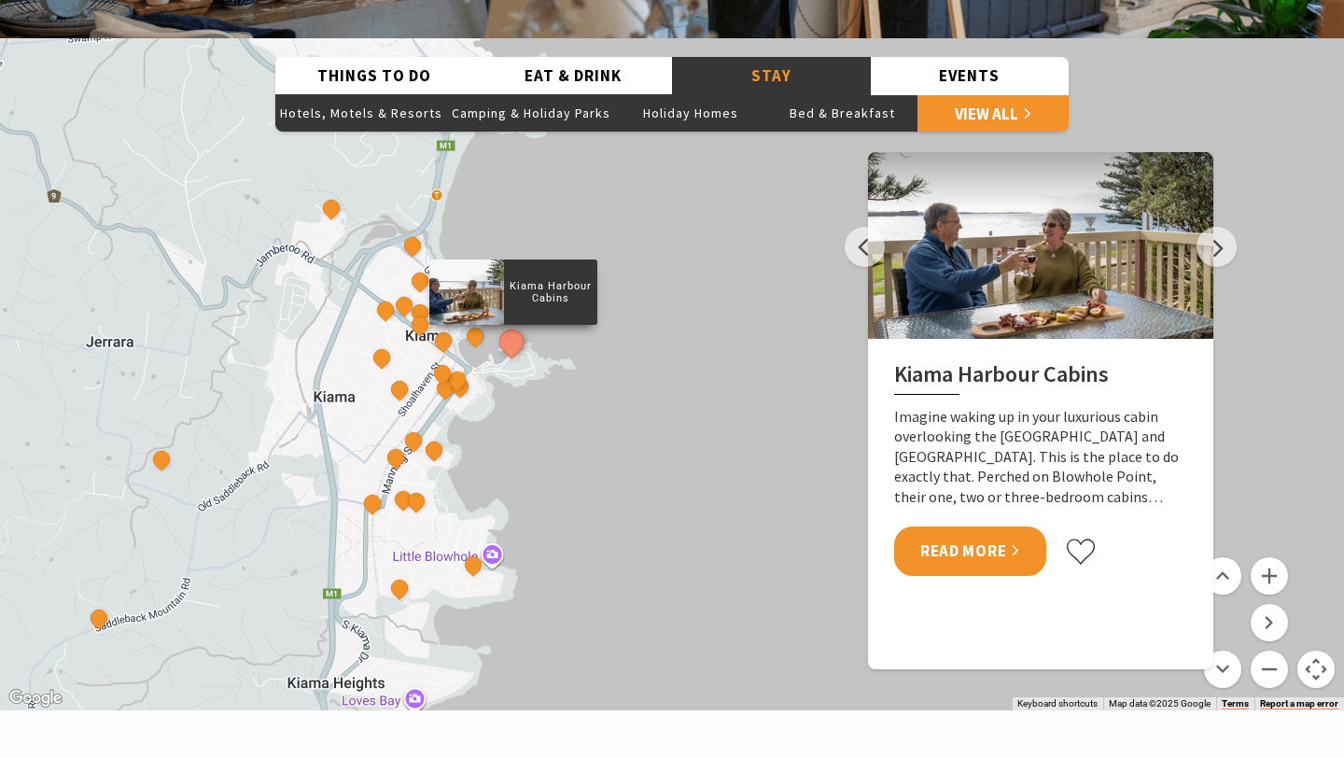
click at [967, 526] on link "Read More" at bounding box center [970, 550] width 152 height 49
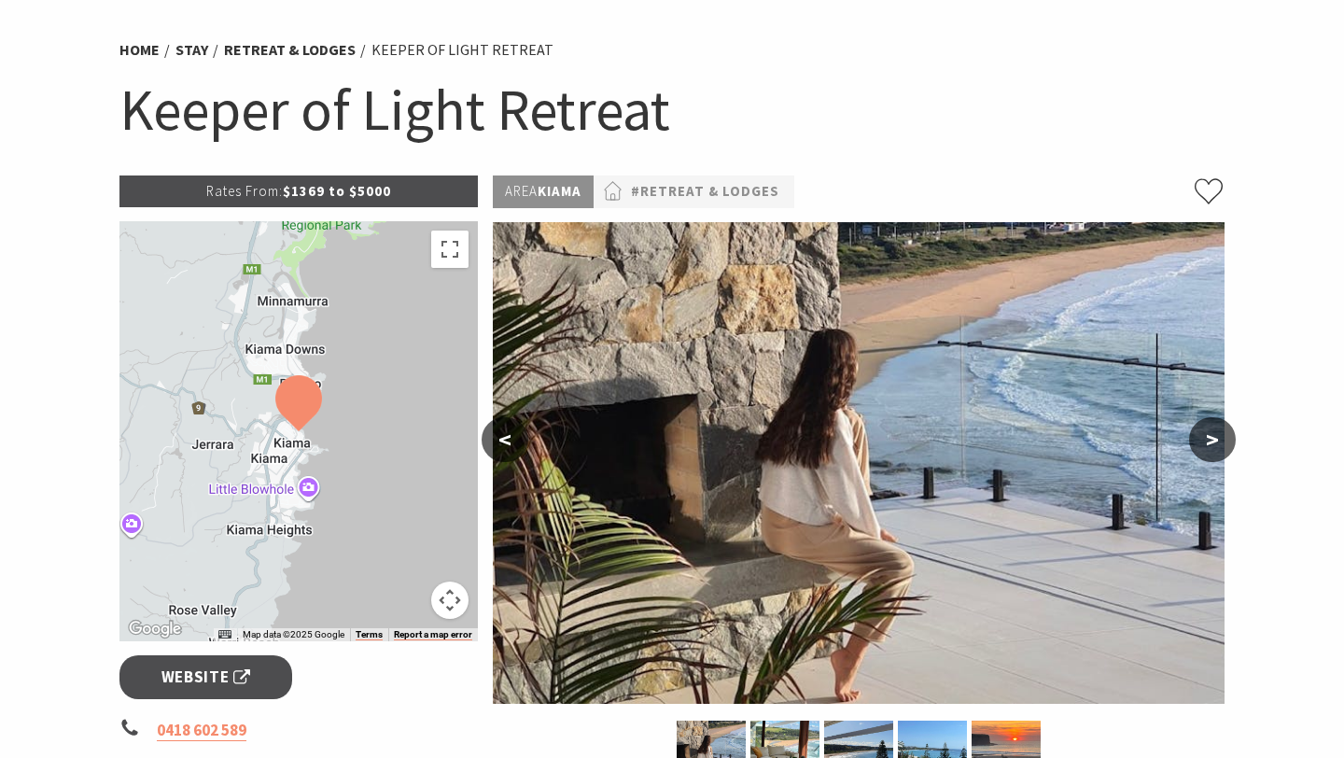
scroll to position [134, 0]
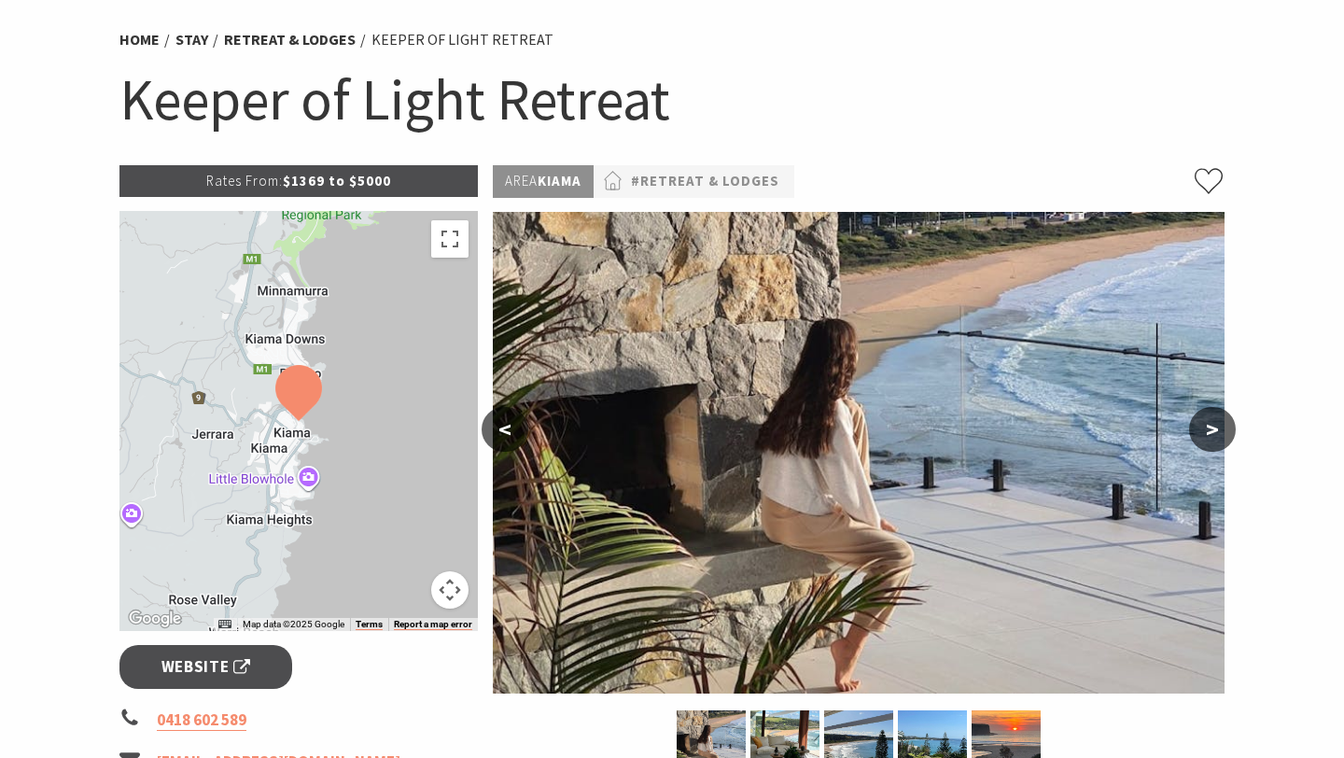
click at [1215, 419] on button ">" at bounding box center [1212, 429] width 47 height 45
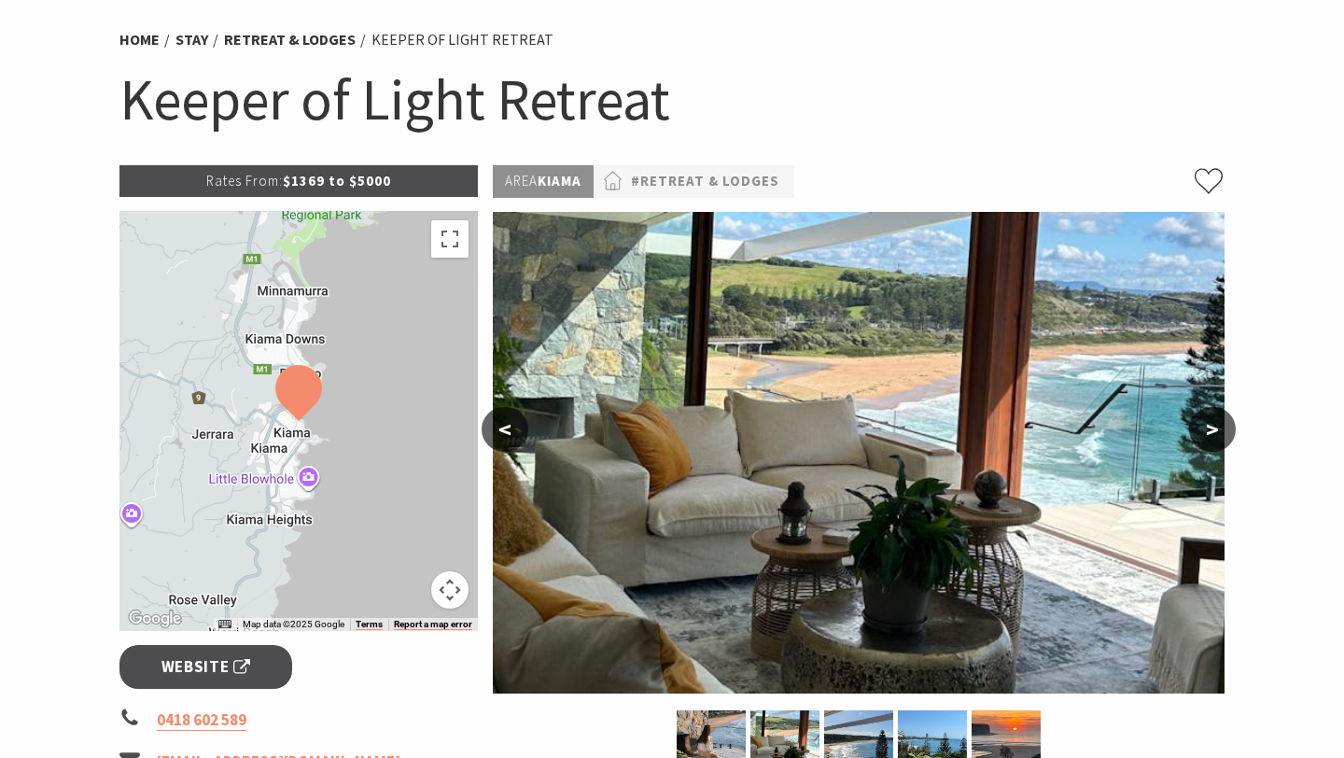
click at [1215, 418] on button ">" at bounding box center [1212, 429] width 47 height 45
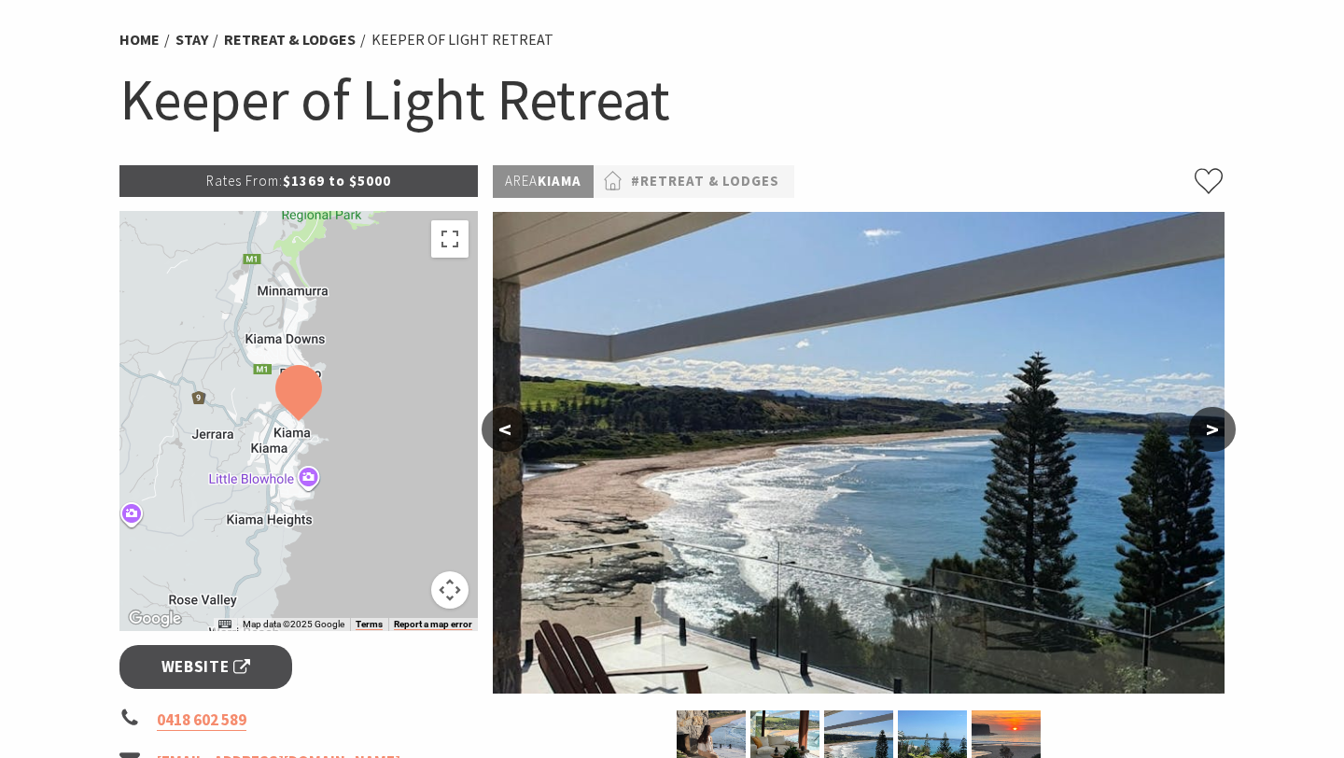
click at [1215, 418] on button ">" at bounding box center [1212, 429] width 47 height 45
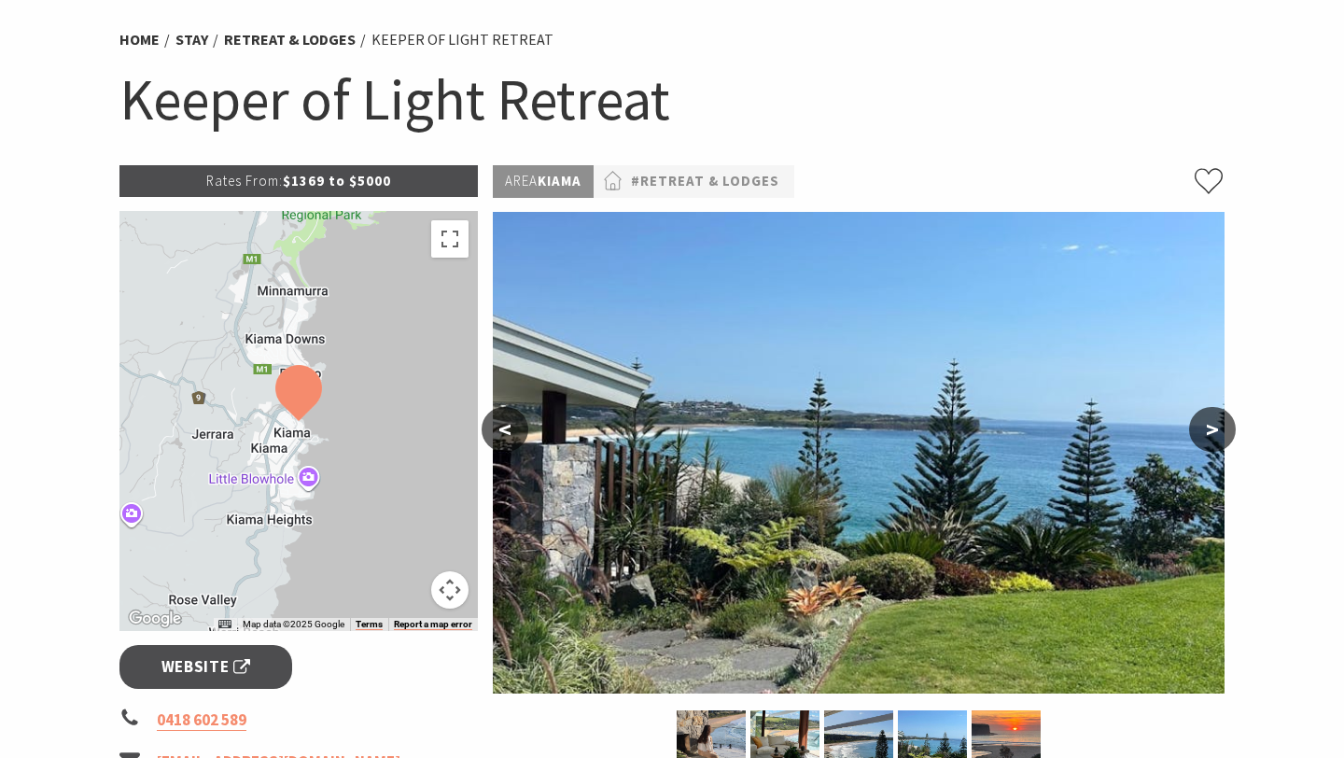
click at [1216, 421] on button ">" at bounding box center [1212, 429] width 47 height 45
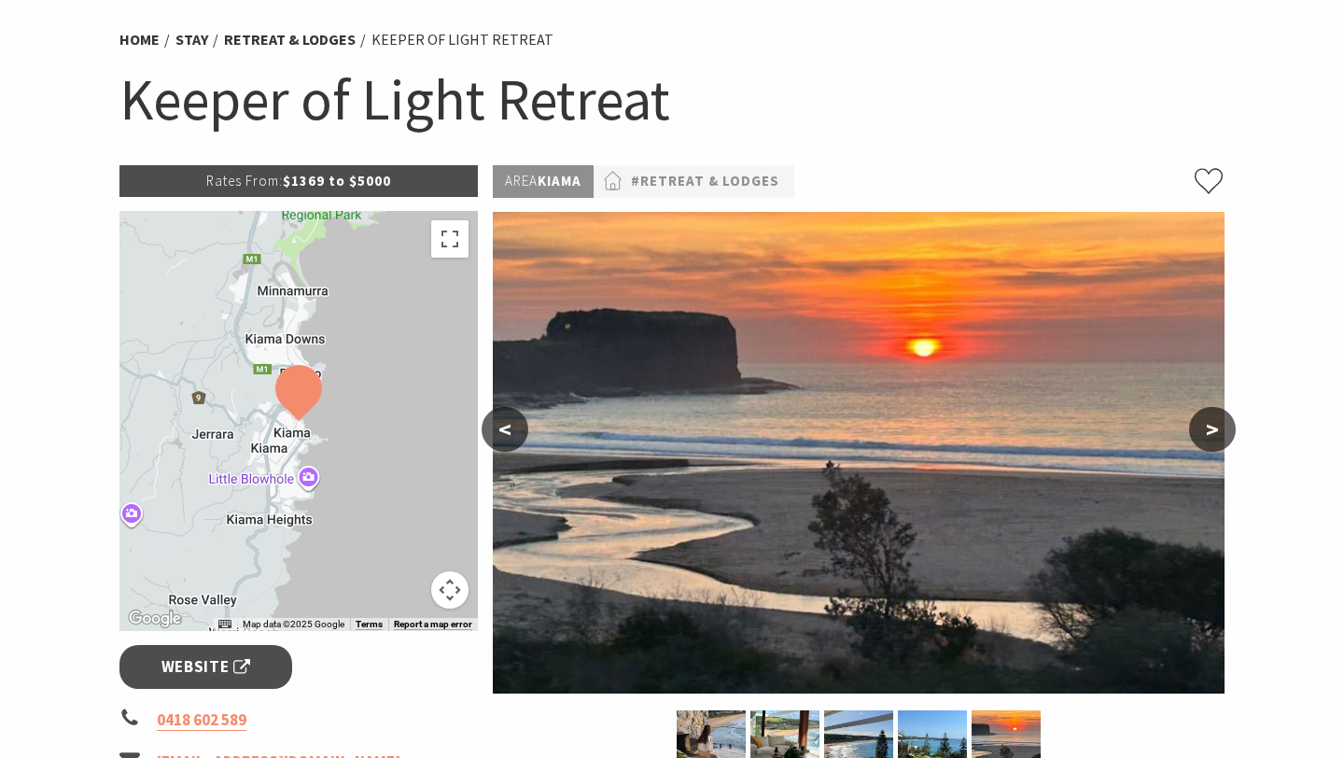
click at [1216, 421] on button ">" at bounding box center [1212, 429] width 47 height 45
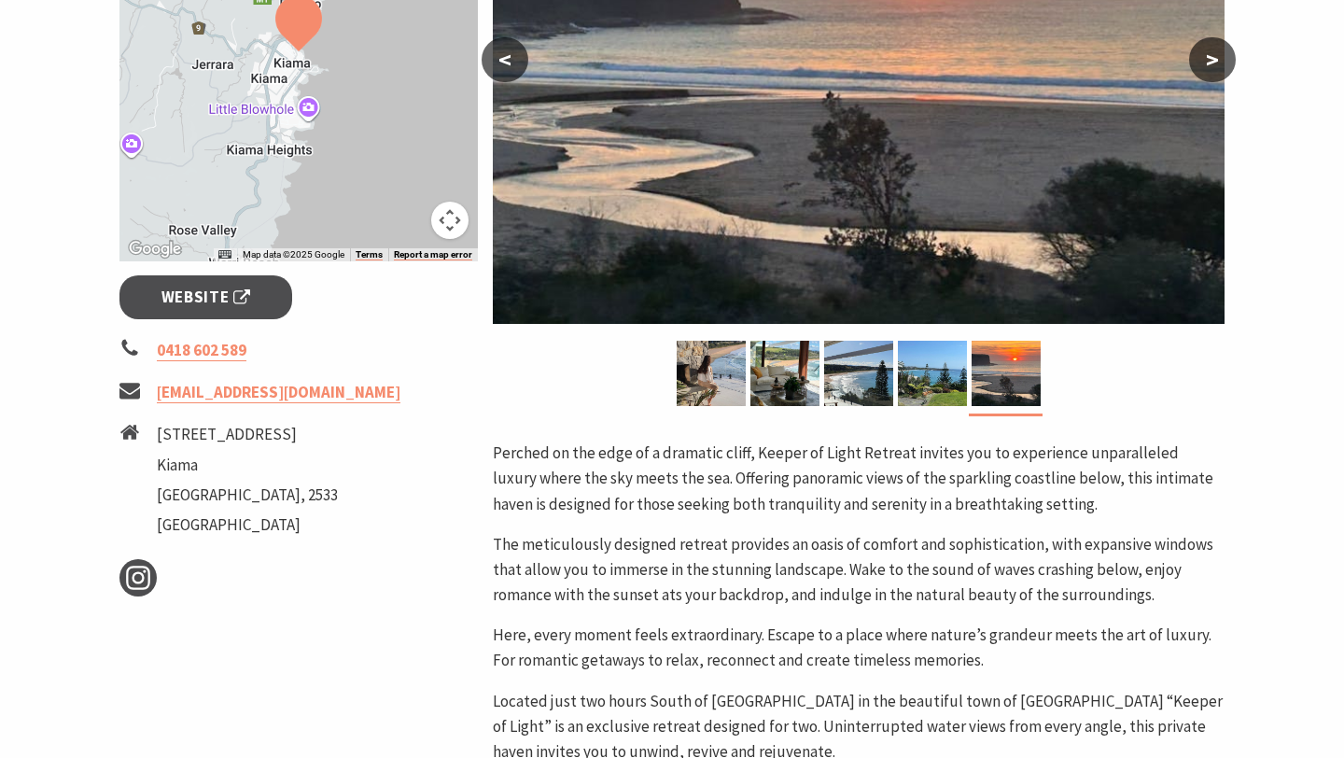
scroll to position [554, 0]
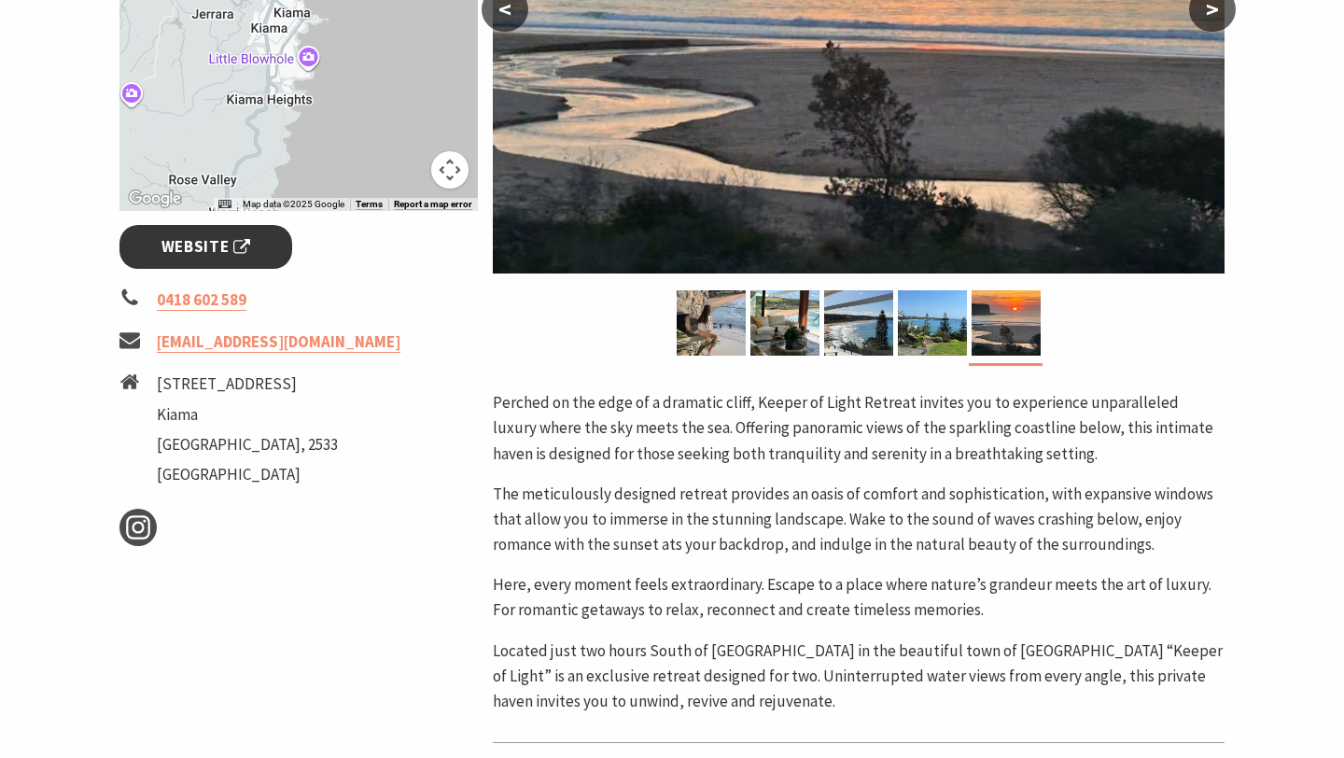
click at [247, 238] on span "Website" at bounding box center [206, 246] width 90 height 25
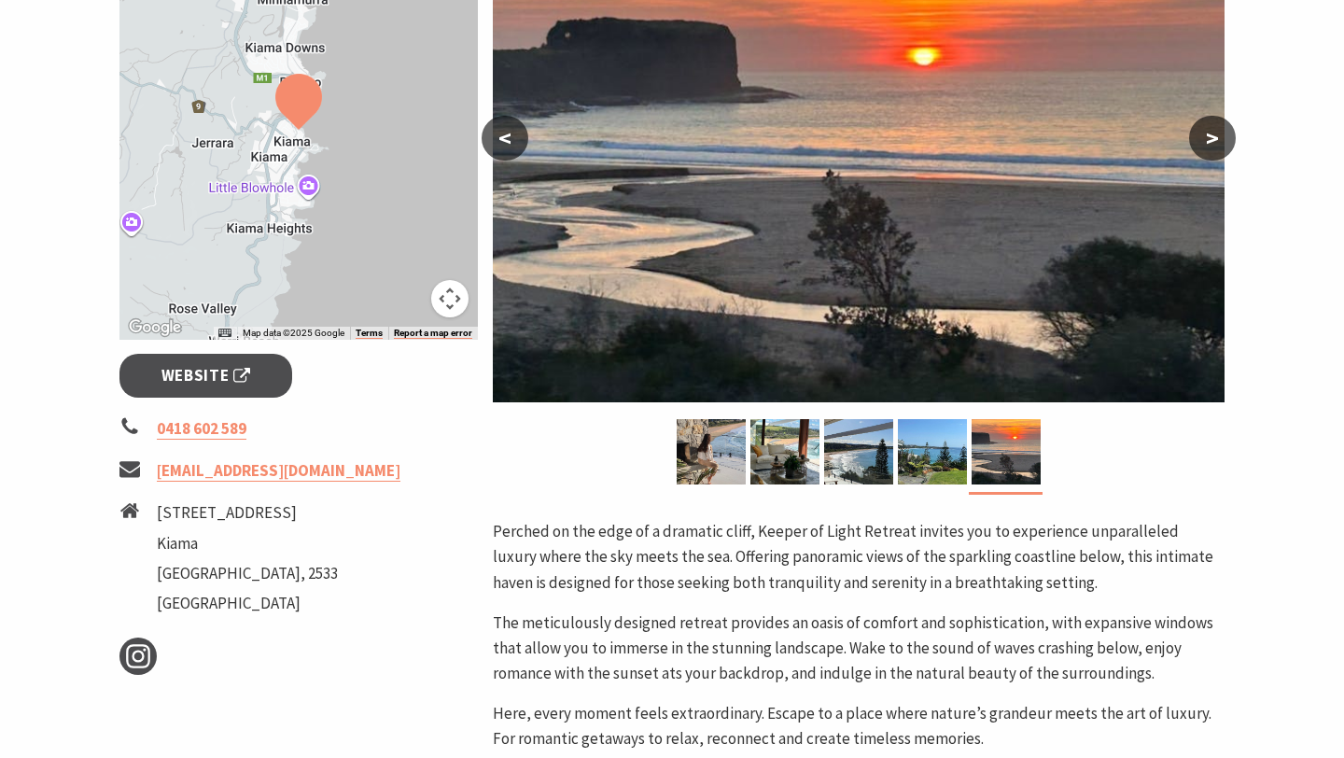
scroll to position [421, 0]
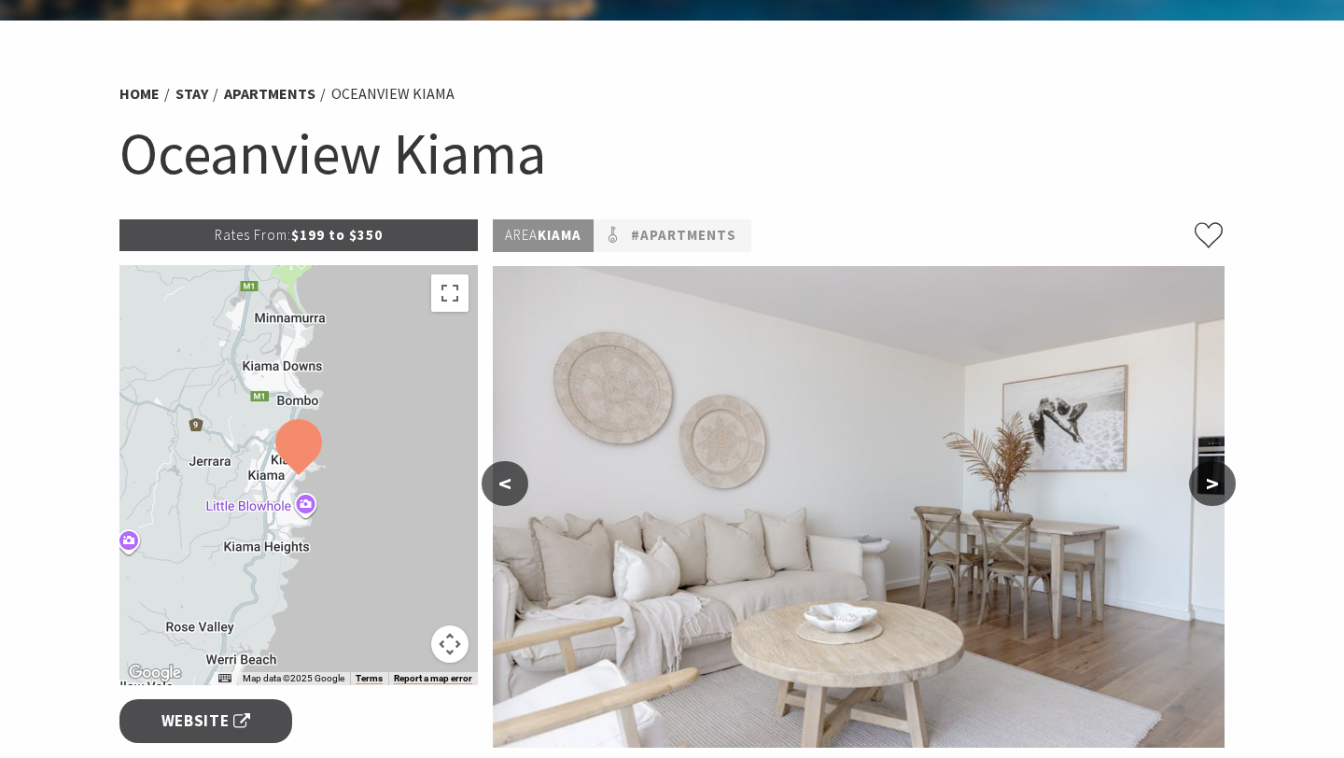
scroll to position [126, 0]
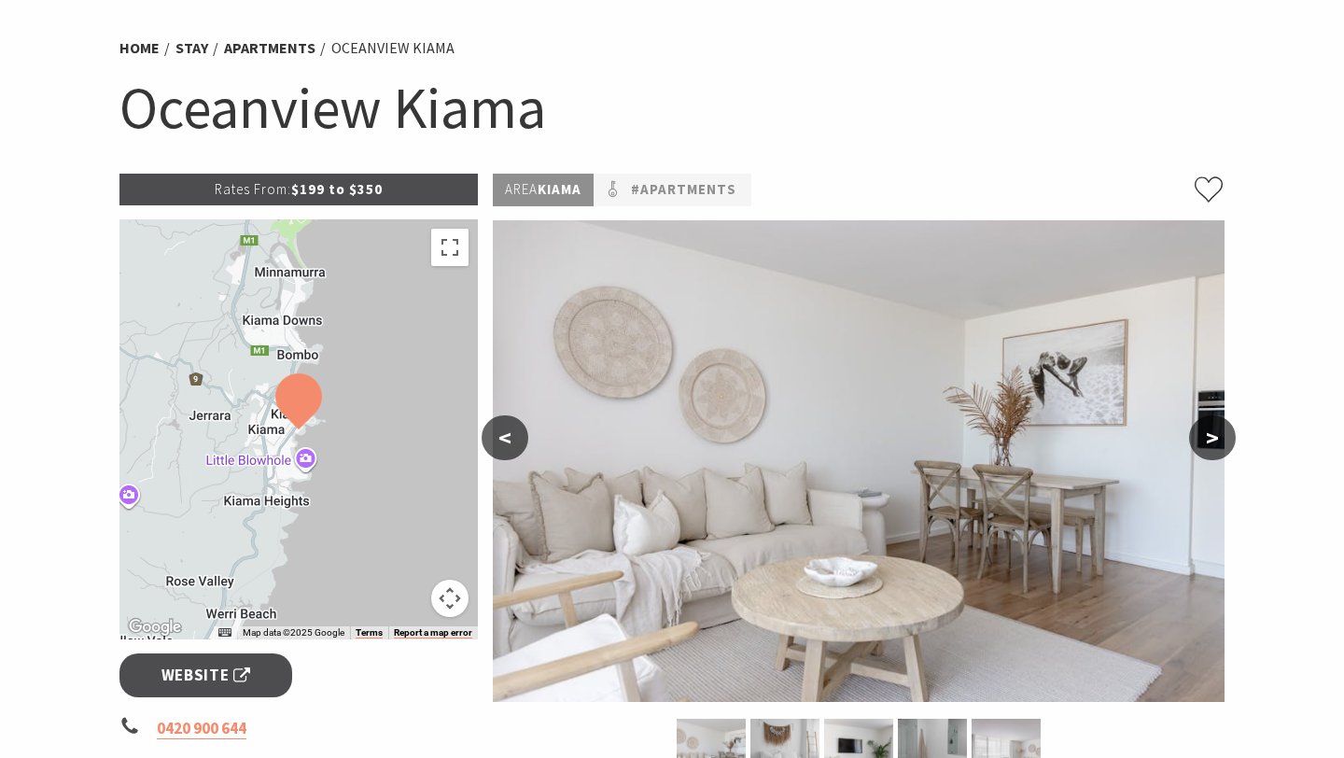
click at [1213, 427] on button ">" at bounding box center [1212, 437] width 47 height 45
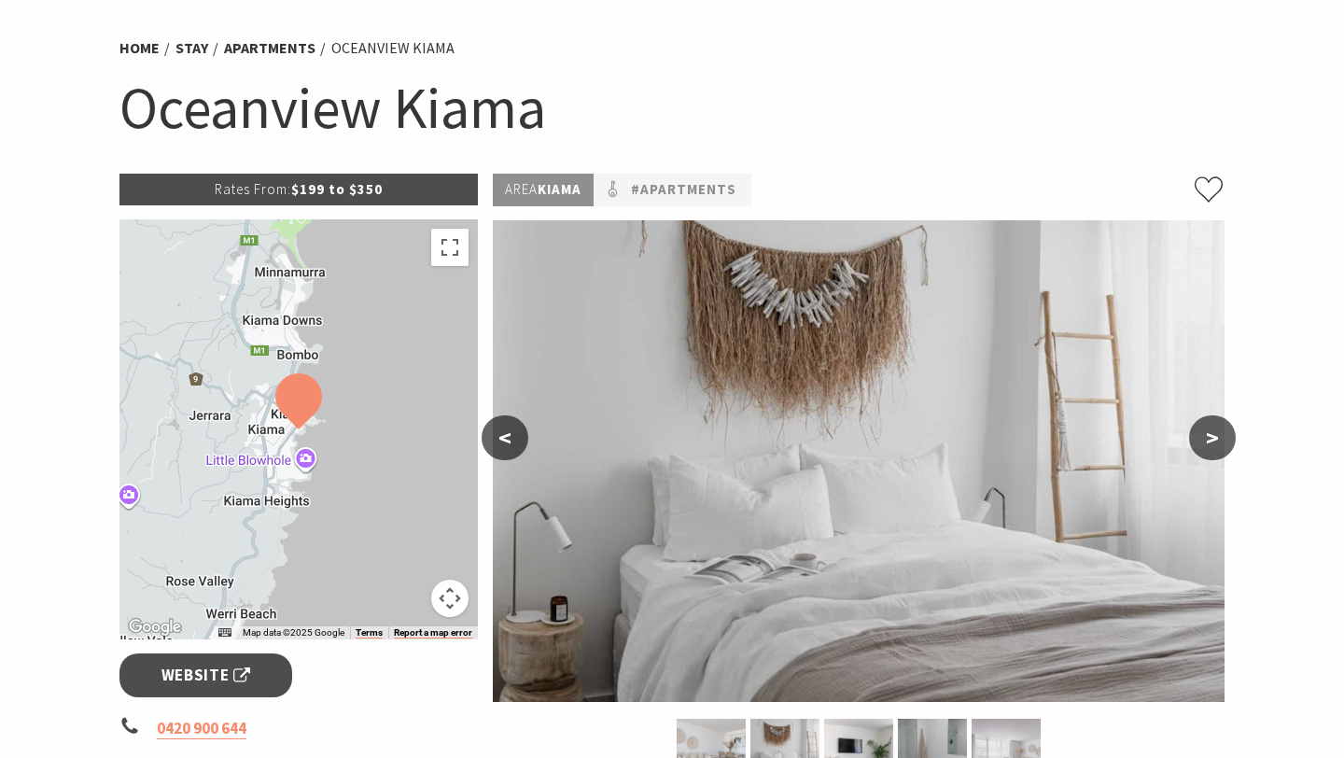
click at [1213, 427] on button ">" at bounding box center [1212, 437] width 47 height 45
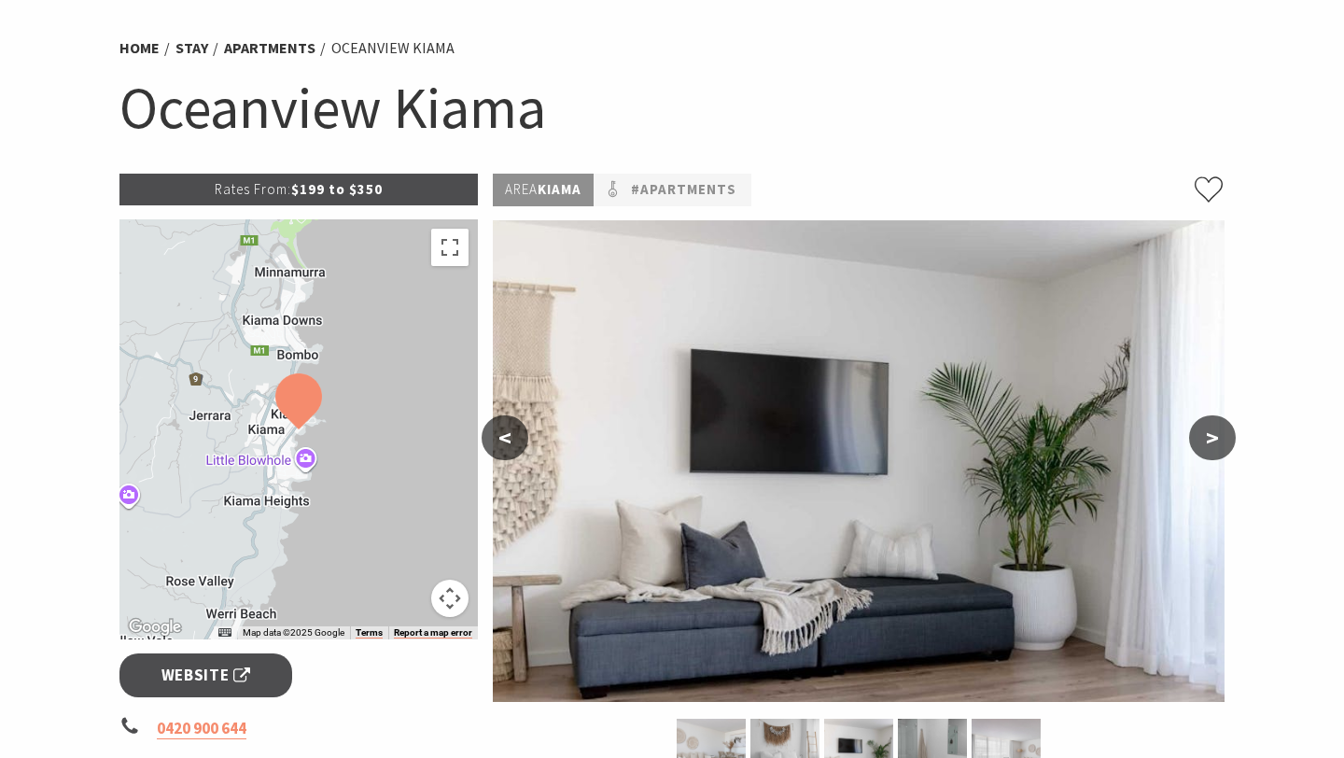
click at [1213, 427] on button ">" at bounding box center [1212, 437] width 47 height 45
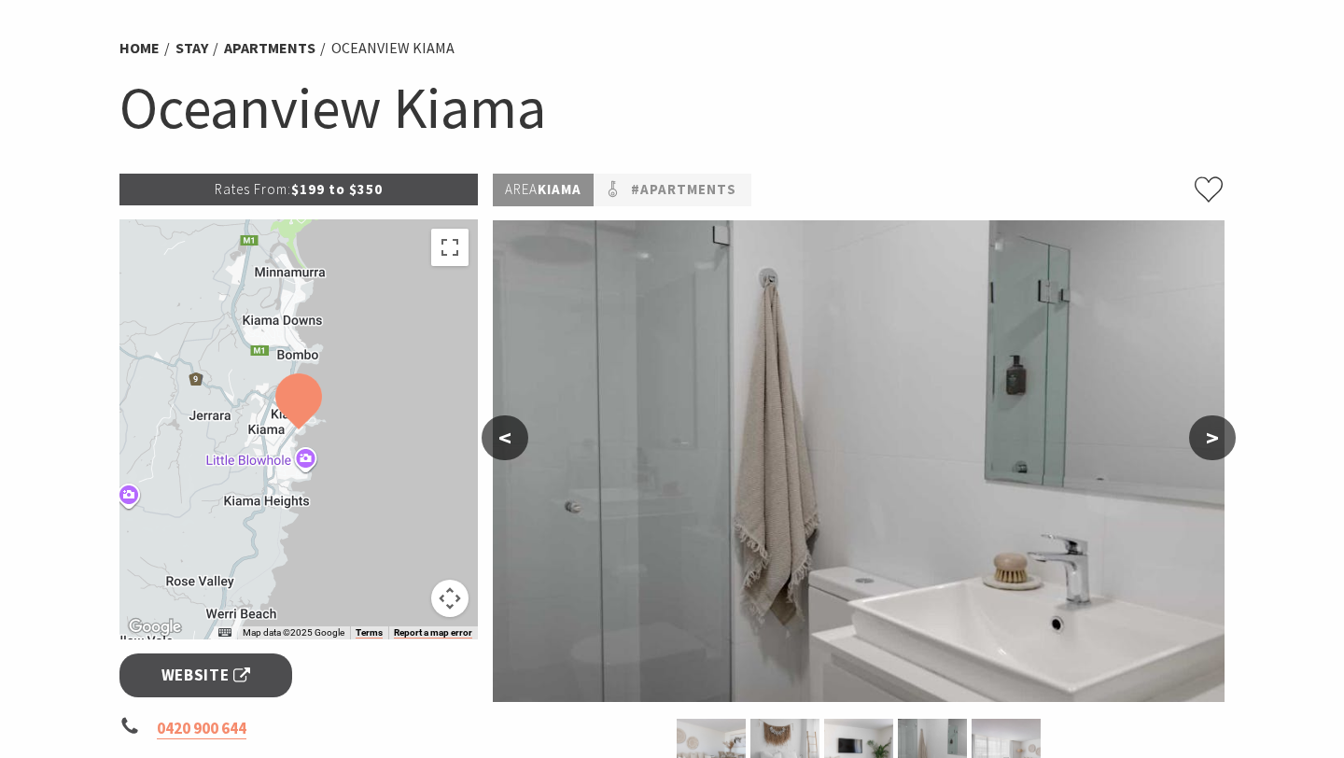
click at [1213, 427] on button ">" at bounding box center [1212, 437] width 47 height 45
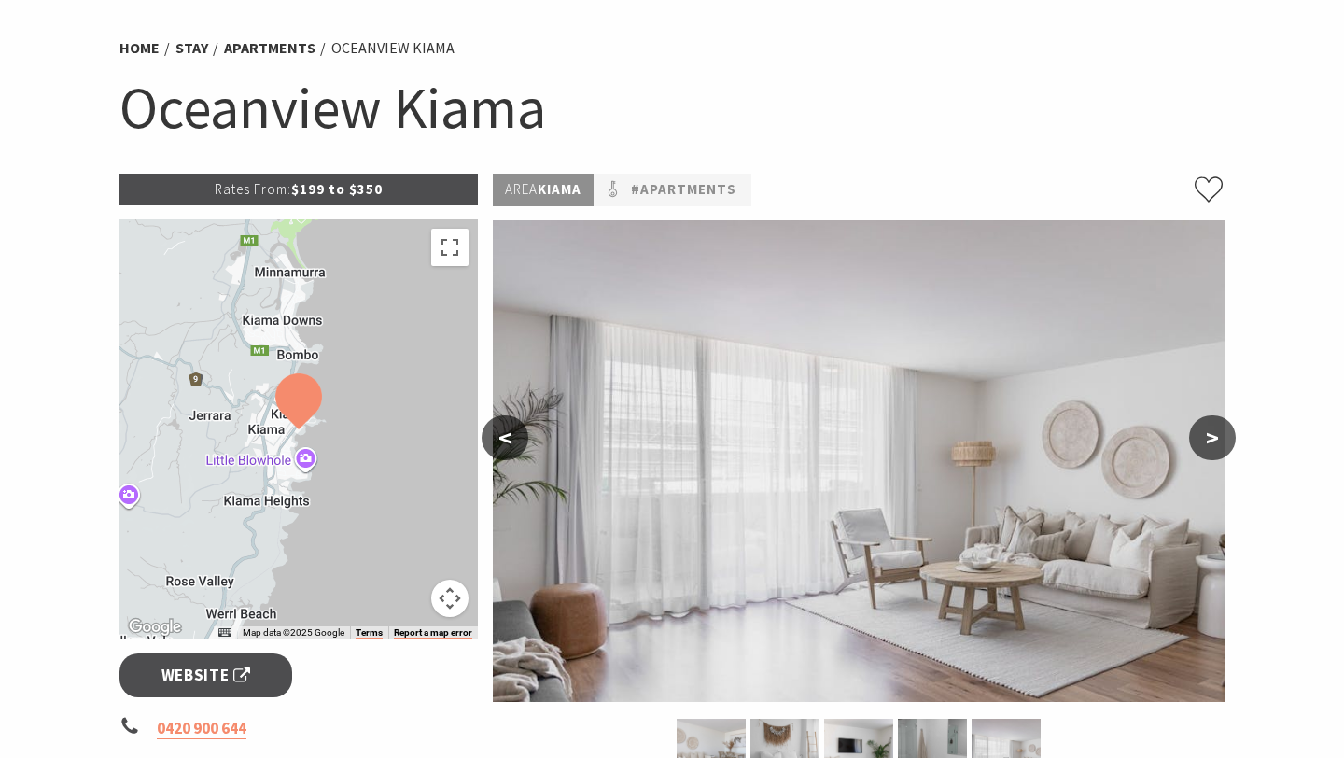
click at [1213, 427] on button ">" at bounding box center [1212, 437] width 47 height 45
click at [1212, 433] on button ">" at bounding box center [1212, 437] width 47 height 45
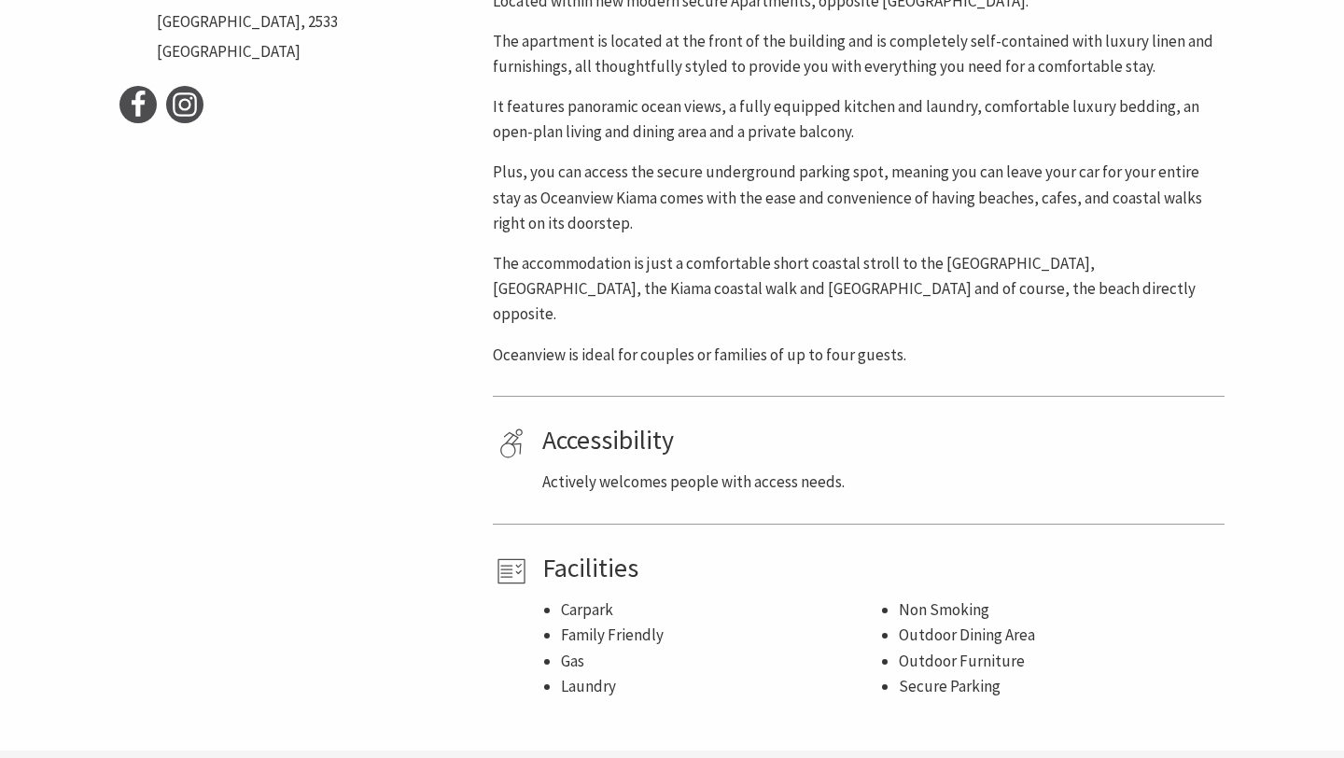
scroll to position [1013, 0]
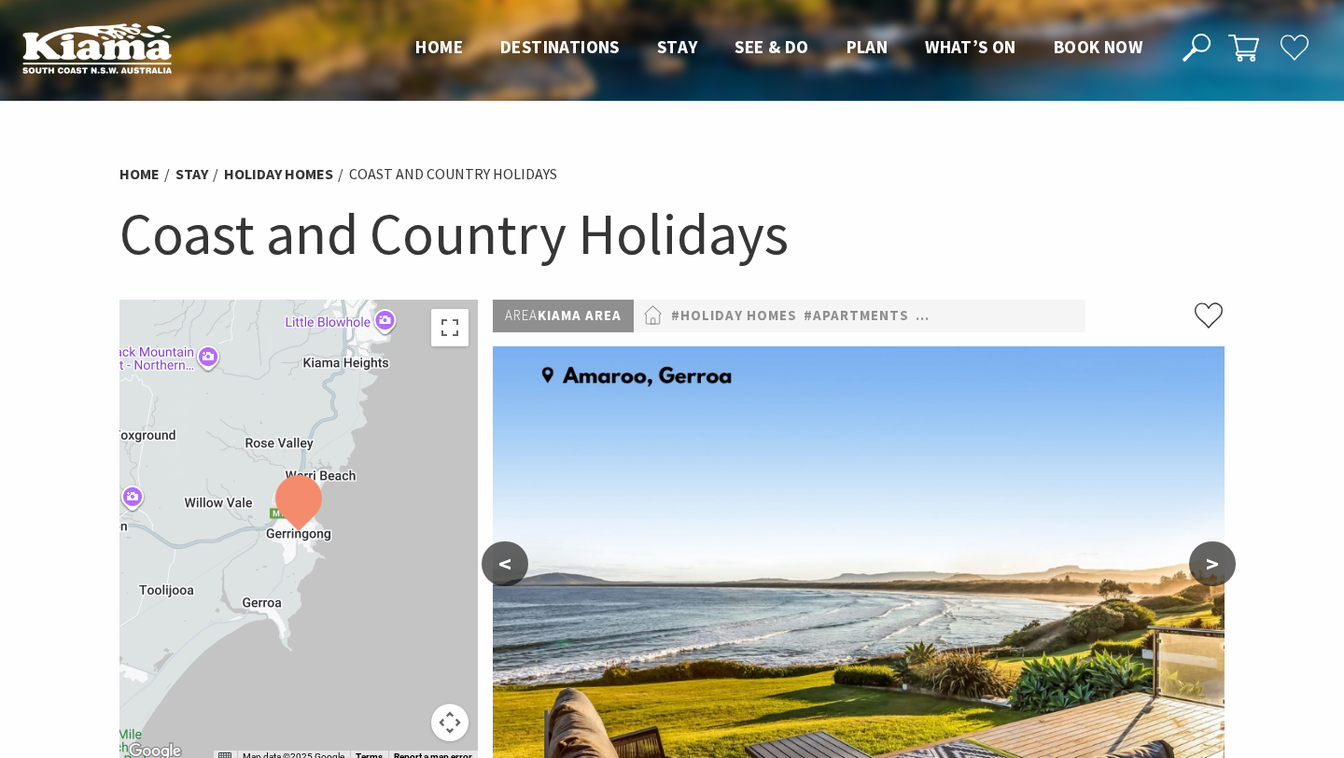
click at [1205, 568] on button ">" at bounding box center [1212, 563] width 47 height 45
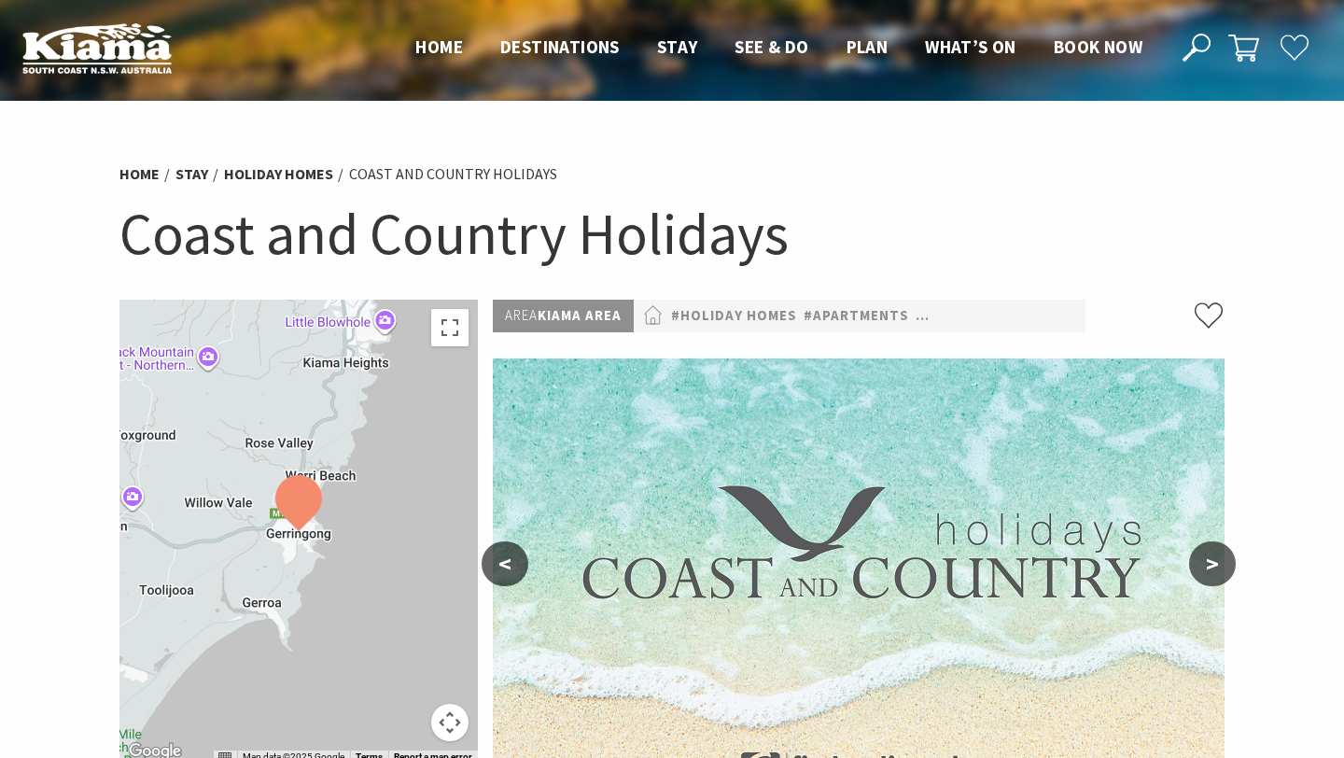
click at [1205, 568] on button ">" at bounding box center [1212, 563] width 47 height 45
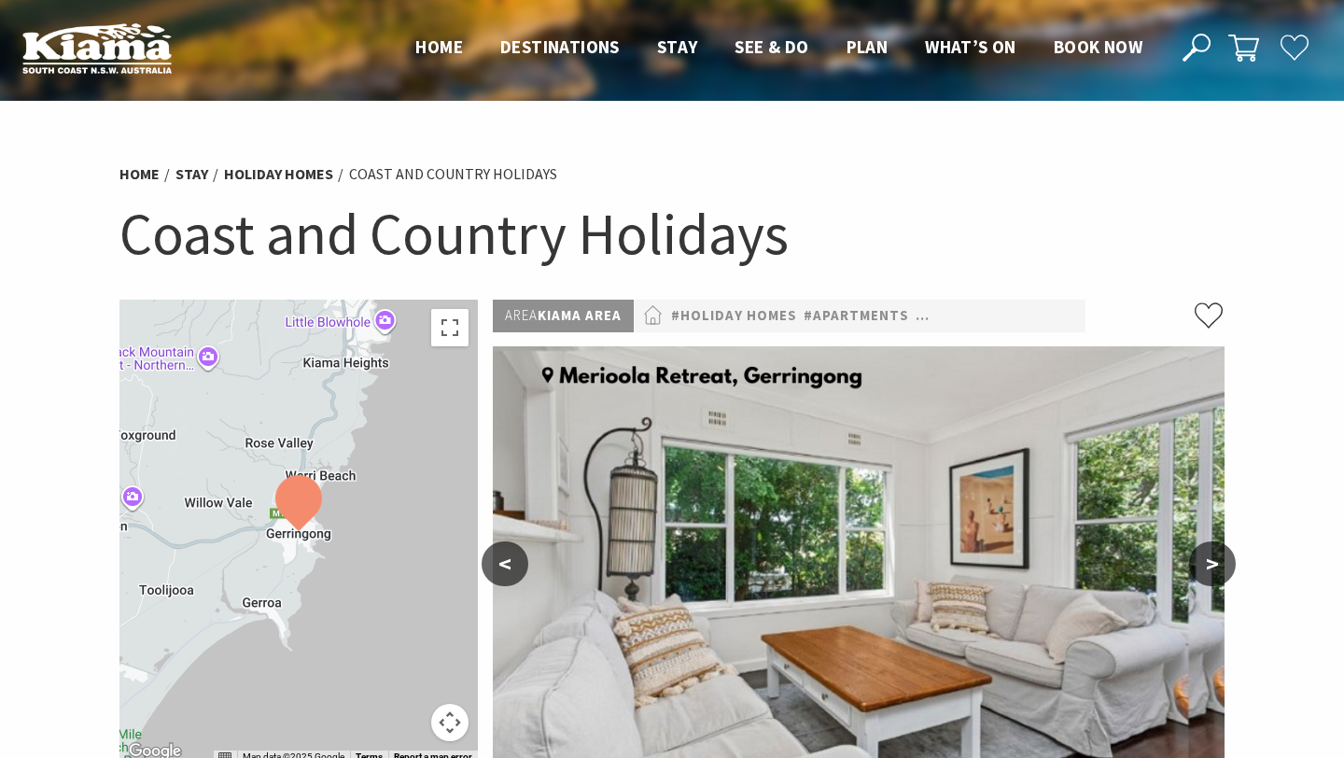
click at [1205, 568] on button ">" at bounding box center [1212, 563] width 47 height 45
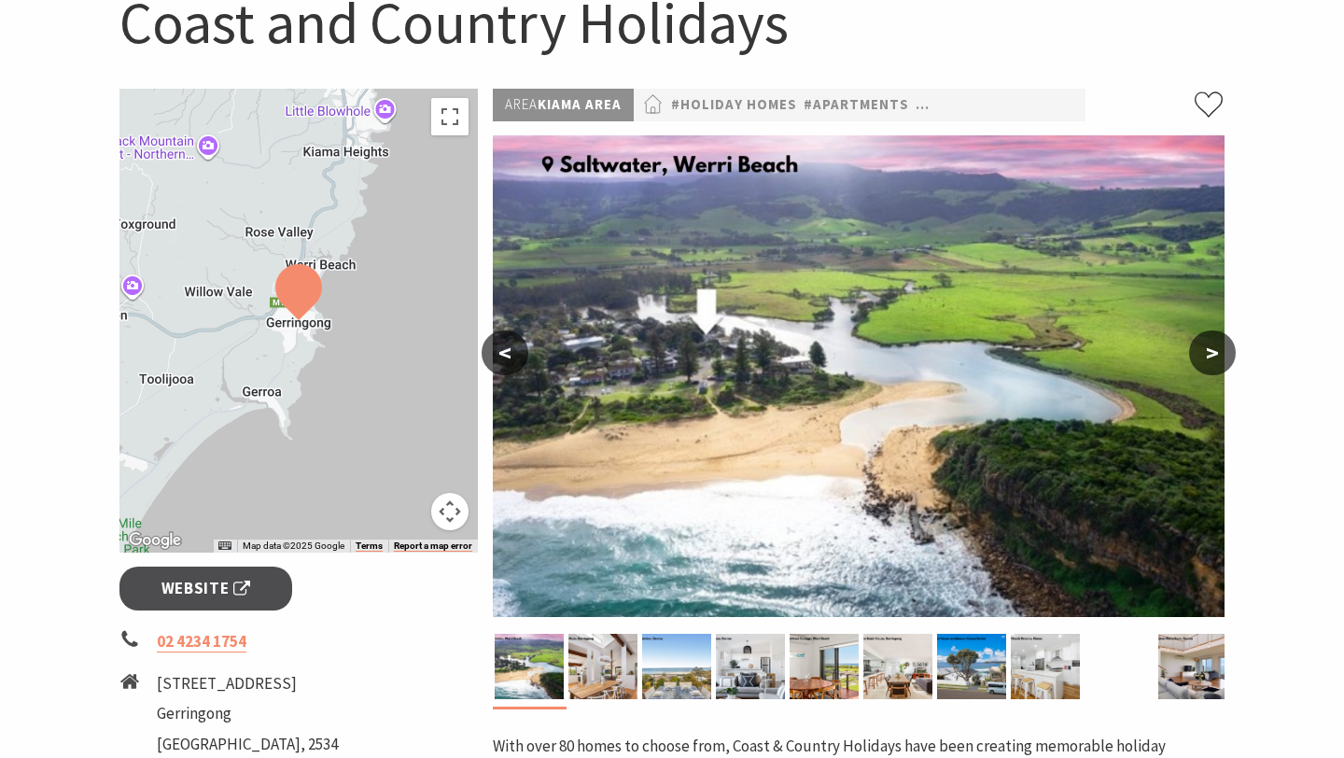
scroll to position [213, 0]
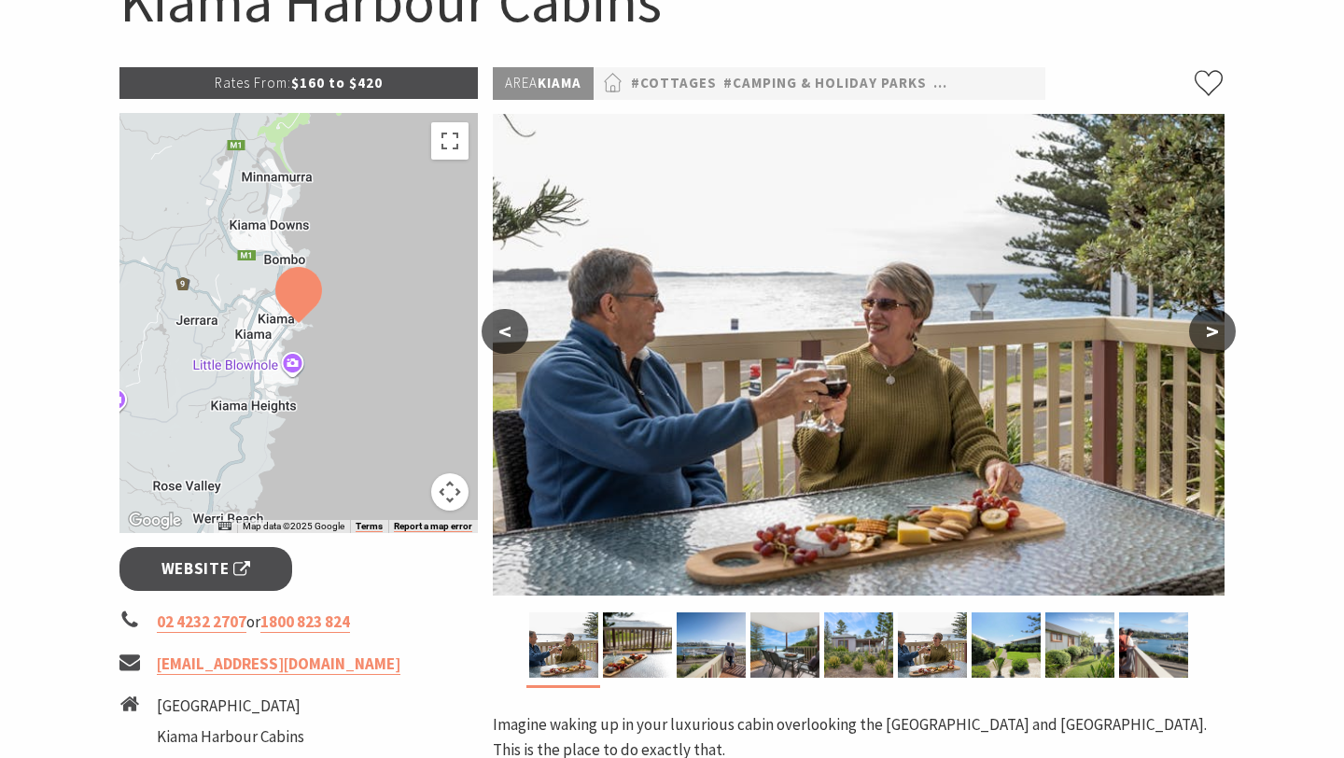
scroll to position [273, 0]
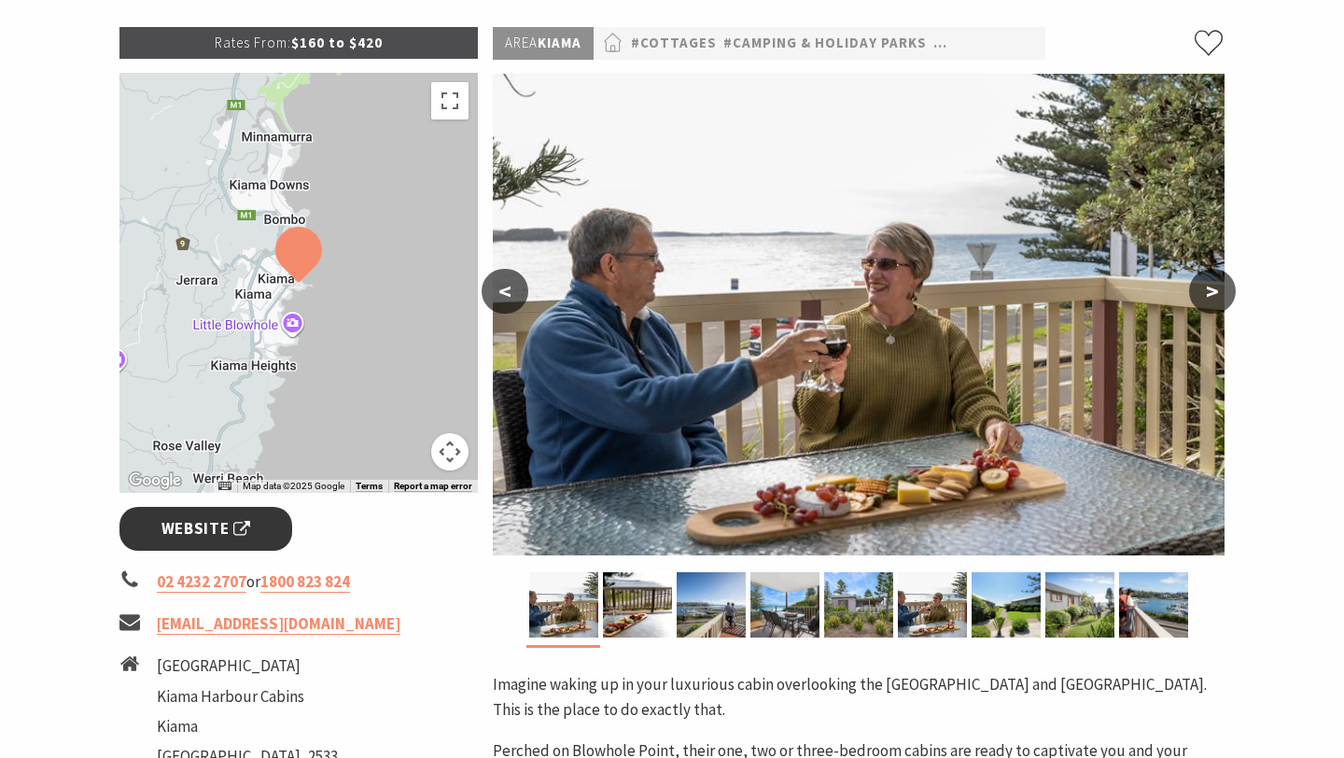
click at [198, 509] on link "Website" at bounding box center [205, 529] width 173 height 44
click at [255, 522] on link "Website" at bounding box center [205, 529] width 173 height 44
